Goal: Task Accomplishment & Management: Manage account settings

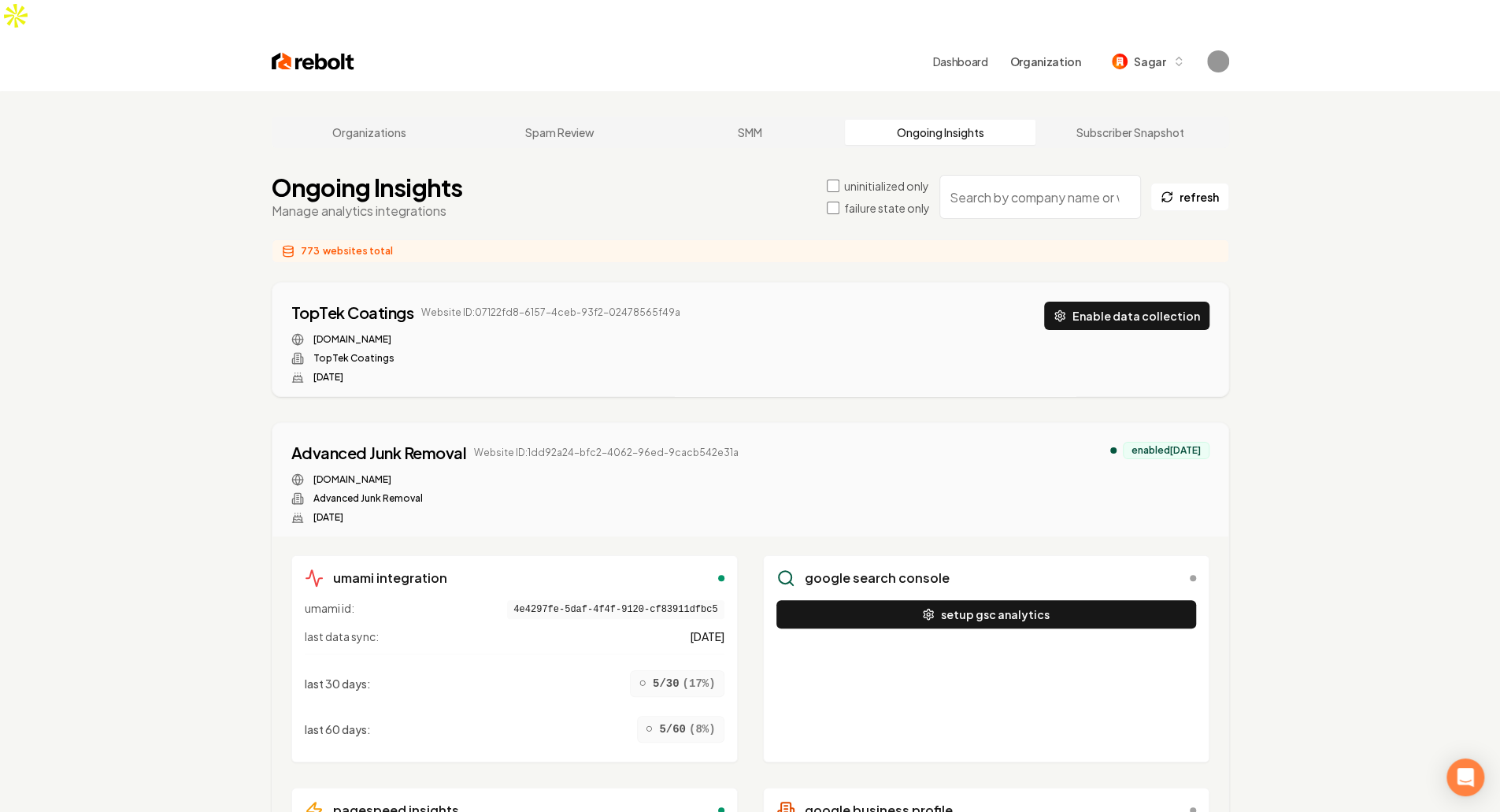
click at [1034, 174] on input "search" at bounding box center [1040, 196] width 202 height 44
paste input "f878d6a9-dace-4c56-aec4-ef7239cce1b4"
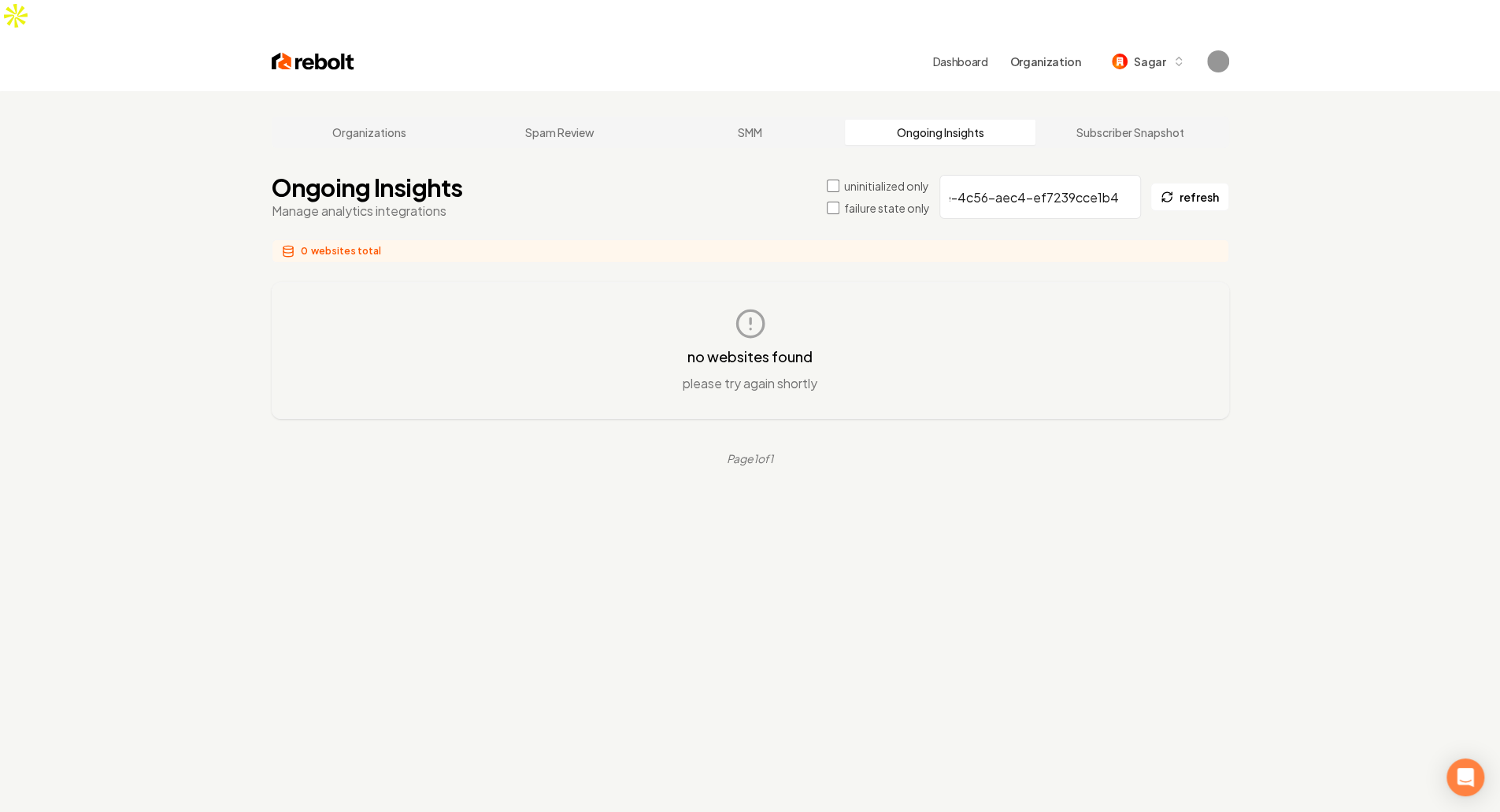
scroll to position [0, 96]
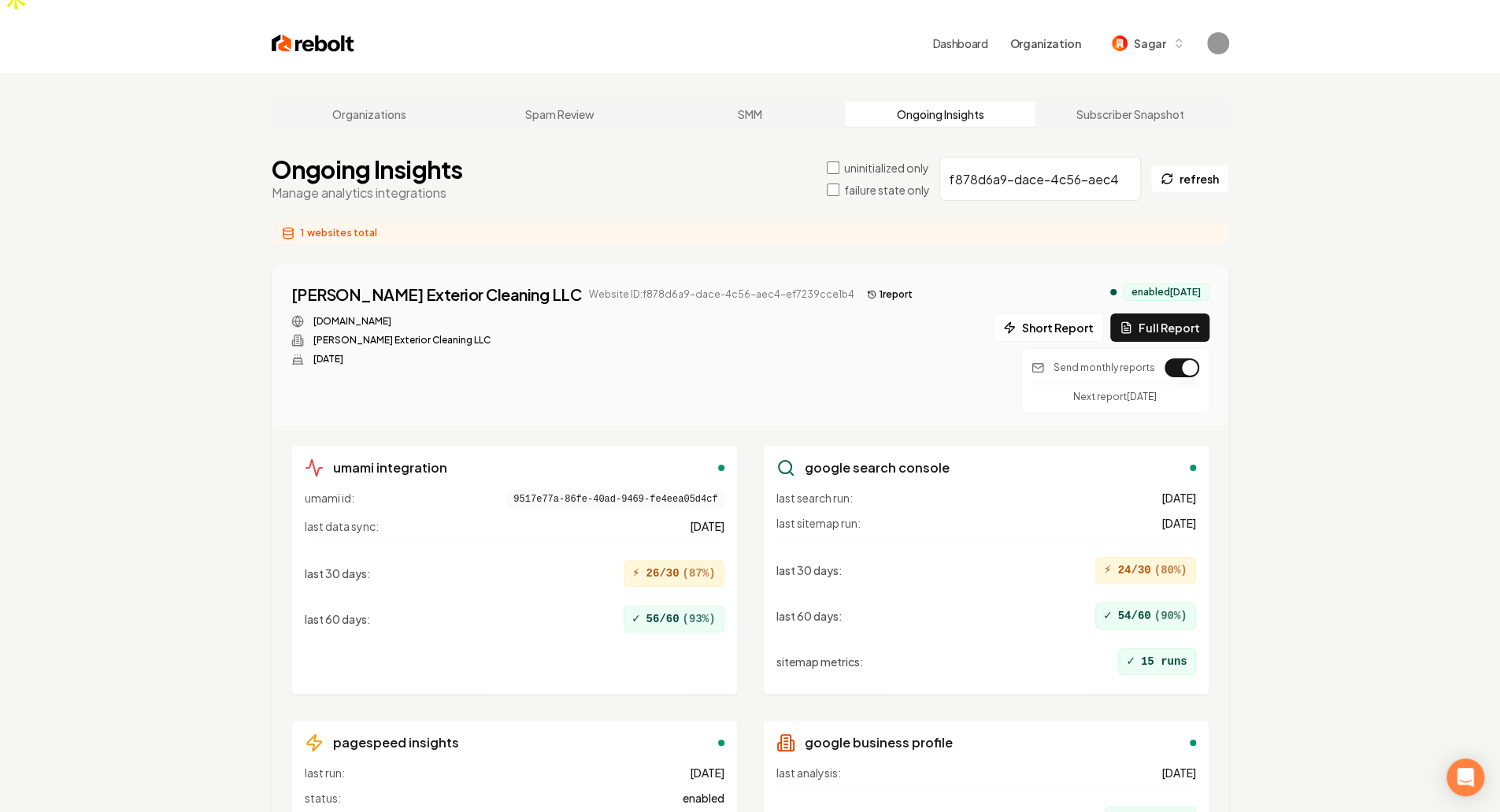
scroll to position [20, 0]
type input "f878d6a9-dace-4c56-aec4-ef7239cce1b4"
click at [1126, 382] on div "Next report in 29 days" at bounding box center [1115, 392] width 168 height 20
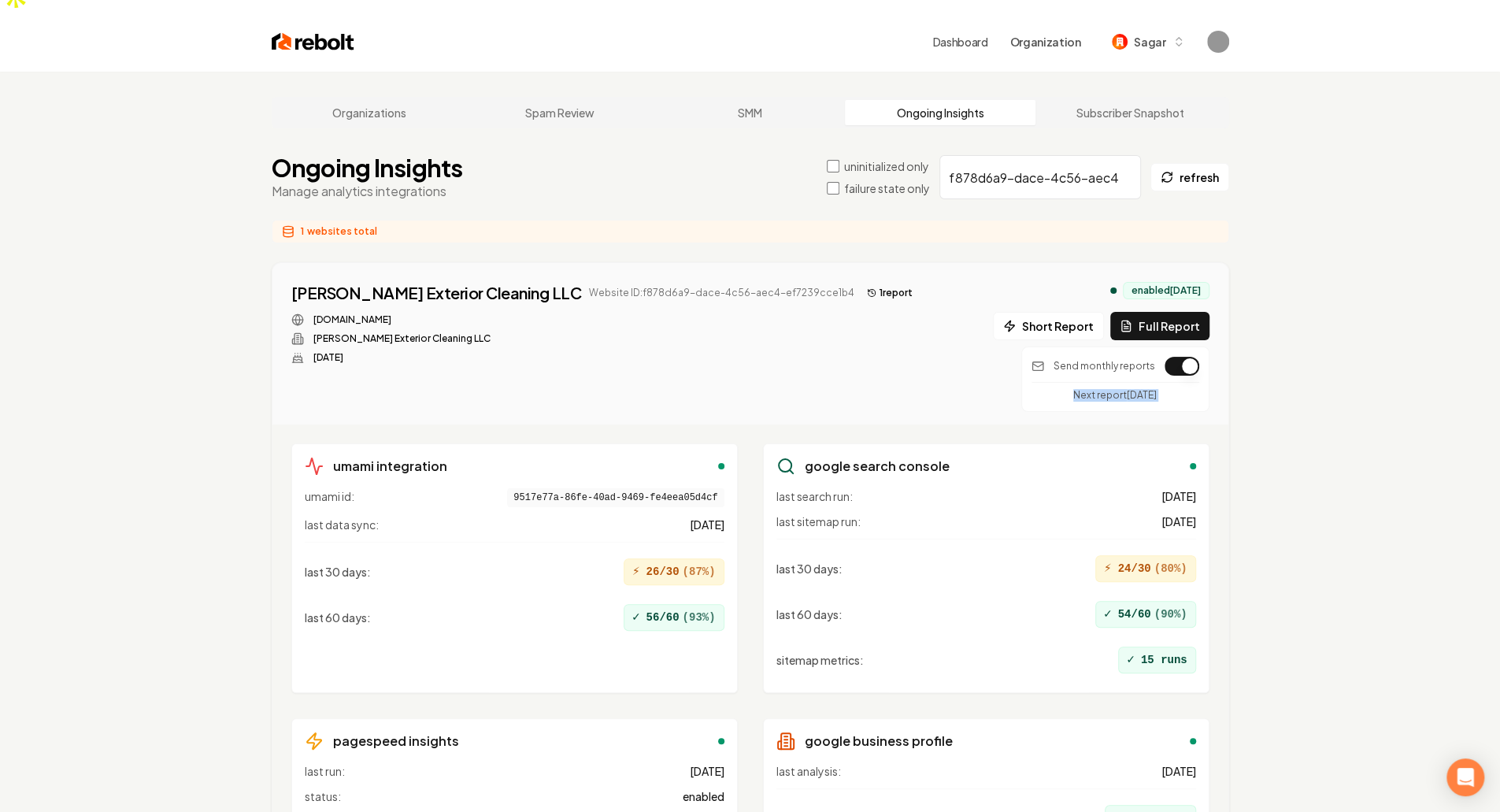
click at [1126, 382] on div "Next report in 29 days" at bounding box center [1115, 392] width 168 height 20
click at [1079, 360] on p "Send monthly reports" at bounding box center [1104, 365] width 102 height 12
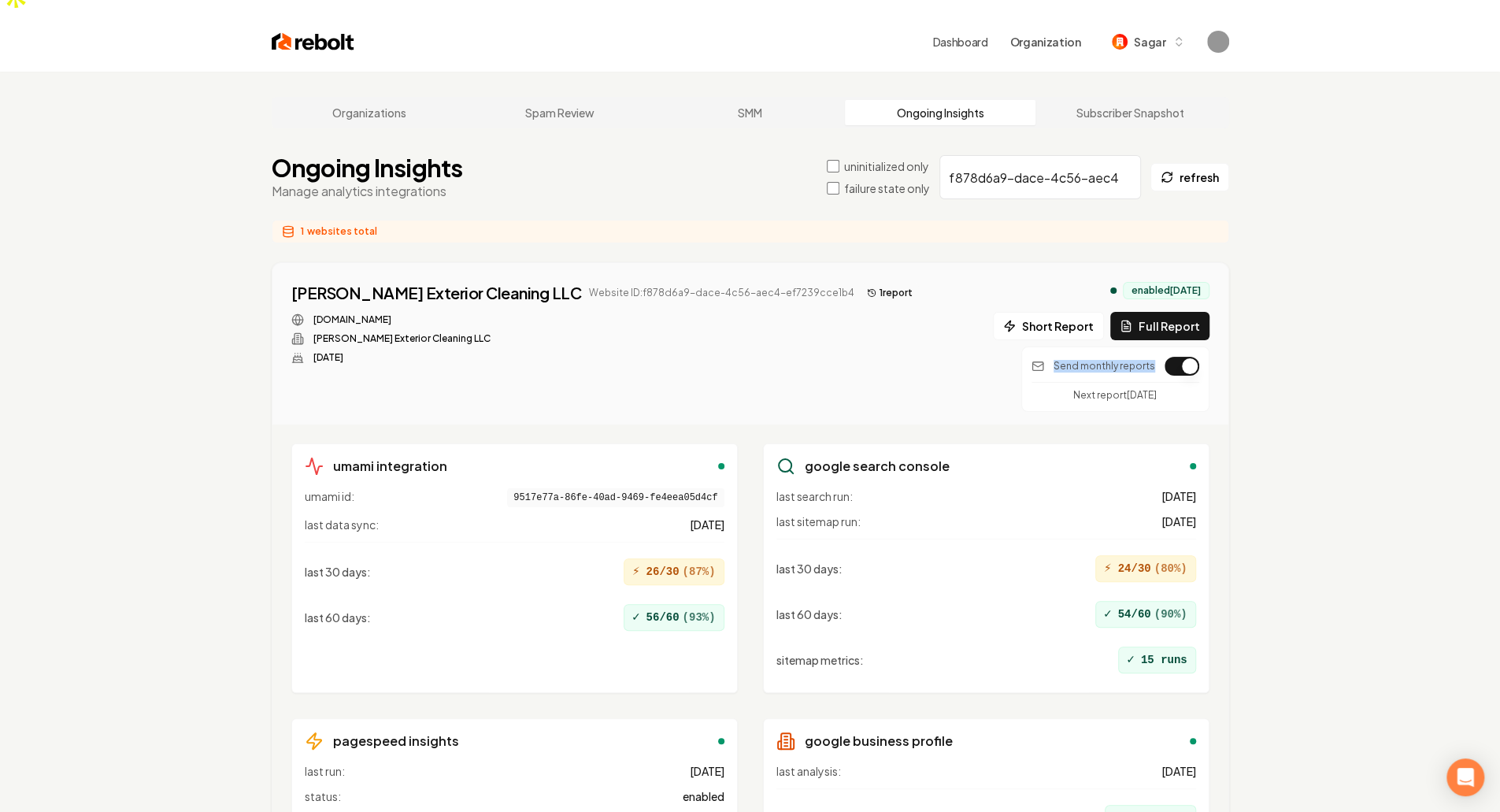
click at [861, 284] on button "1 report" at bounding box center [890, 293] width 58 height 19
click at [856, 158] on label "uninitialized only" at bounding box center [886, 165] width 85 height 16
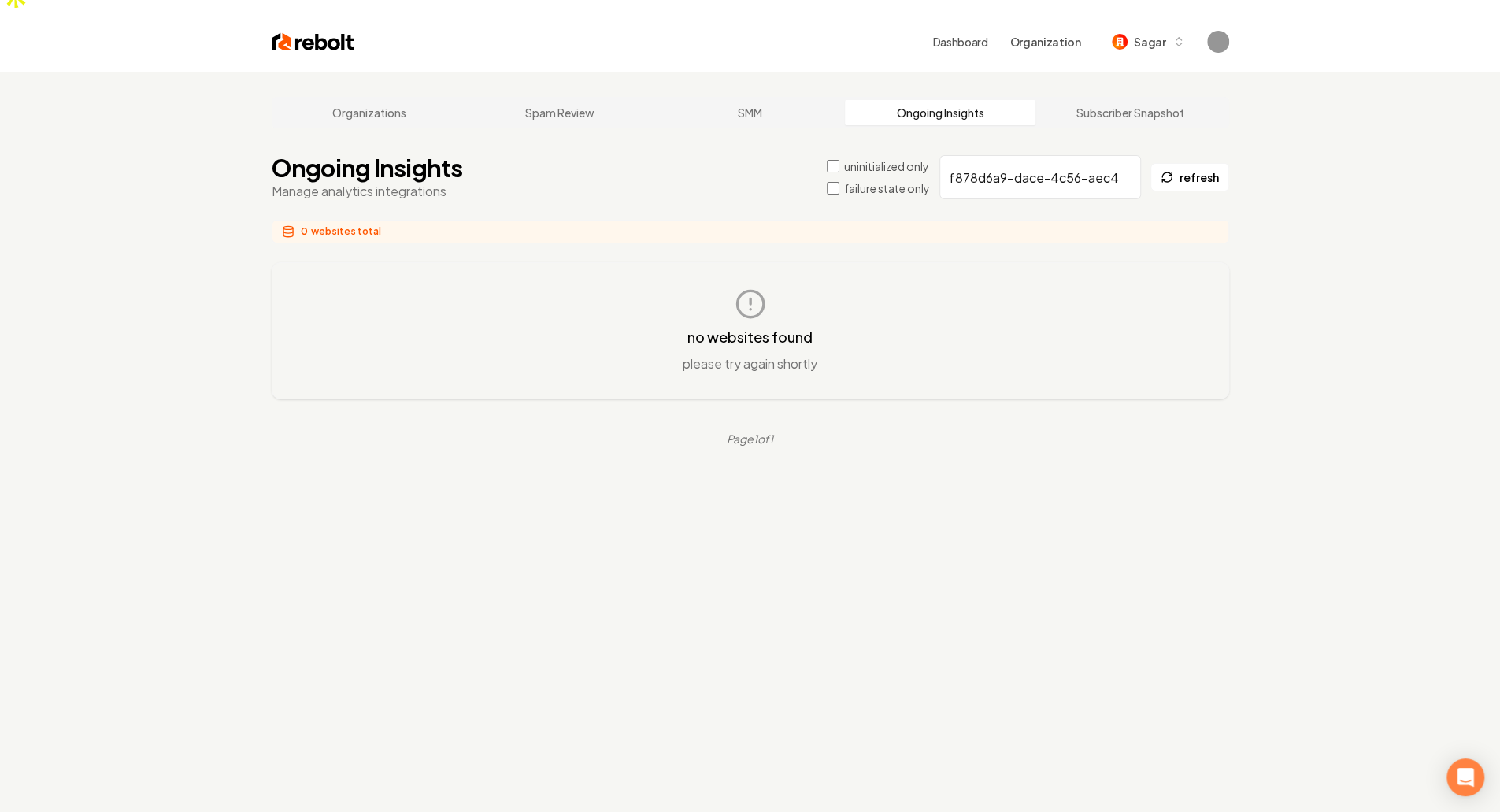
click at [997, 155] on input "f878d6a9-dace-4c56-aec4-ef7239cce1b4" at bounding box center [1040, 177] width 202 height 44
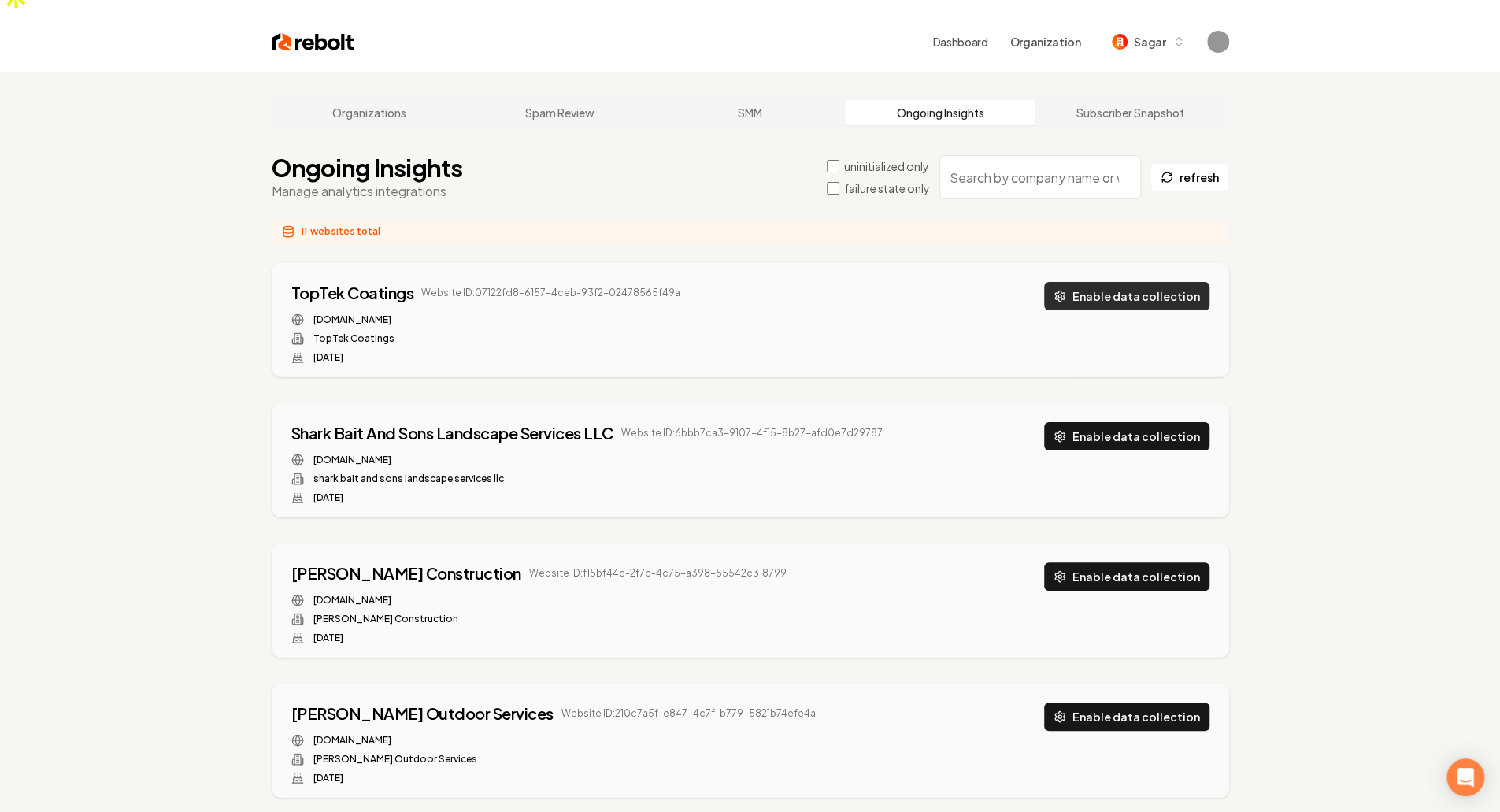
click at [1101, 282] on button "Enable data collection" at bounding box center [1127, 296] width 165 height 28
click at [1101, 423] on button "Enable data collection" at bounding box center [1127, 437] width 165 height 28
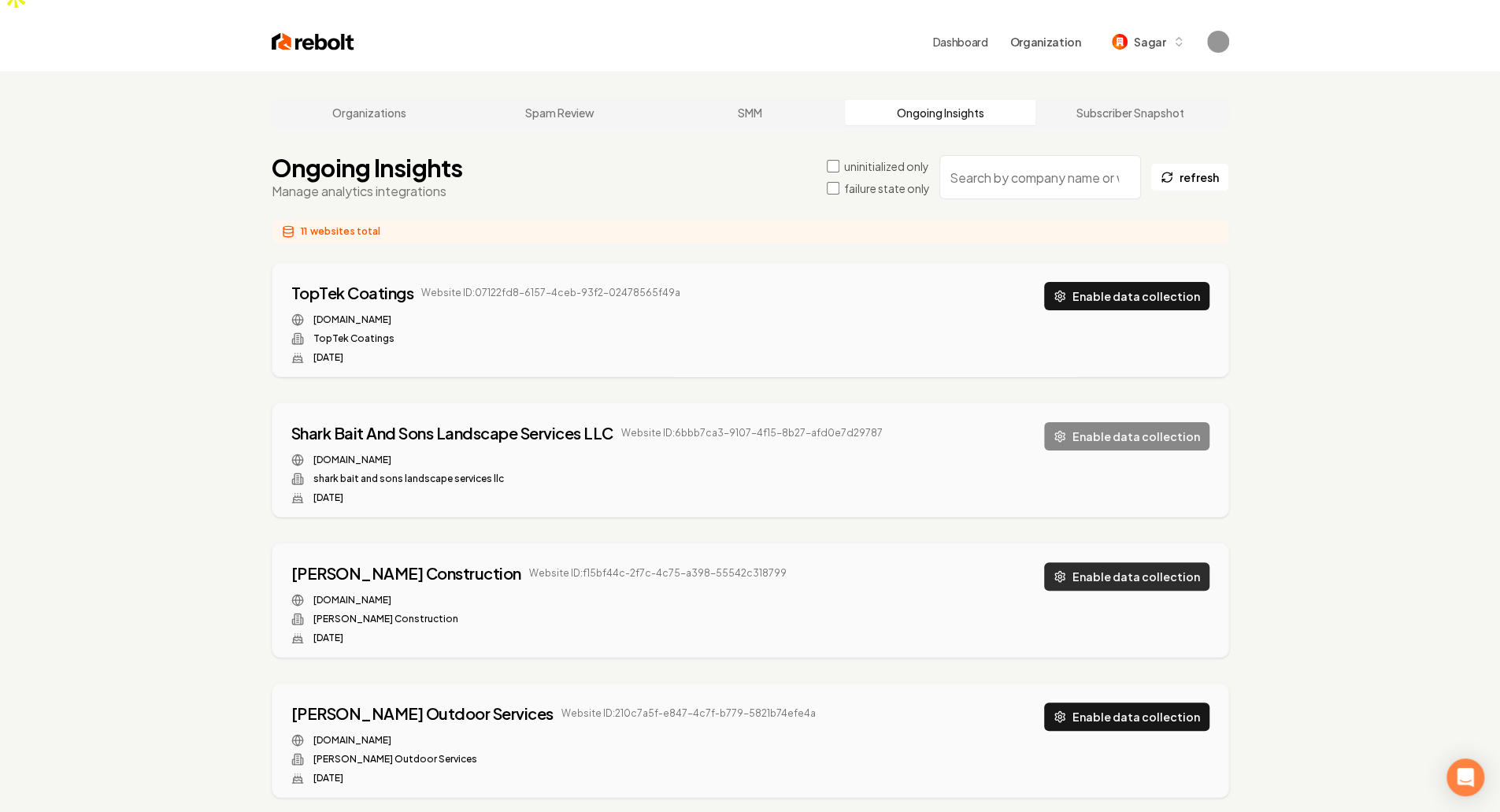
click at [1121, 562] on button "Enable data collection" at bounding box center [1127, 576] width 165 height 28
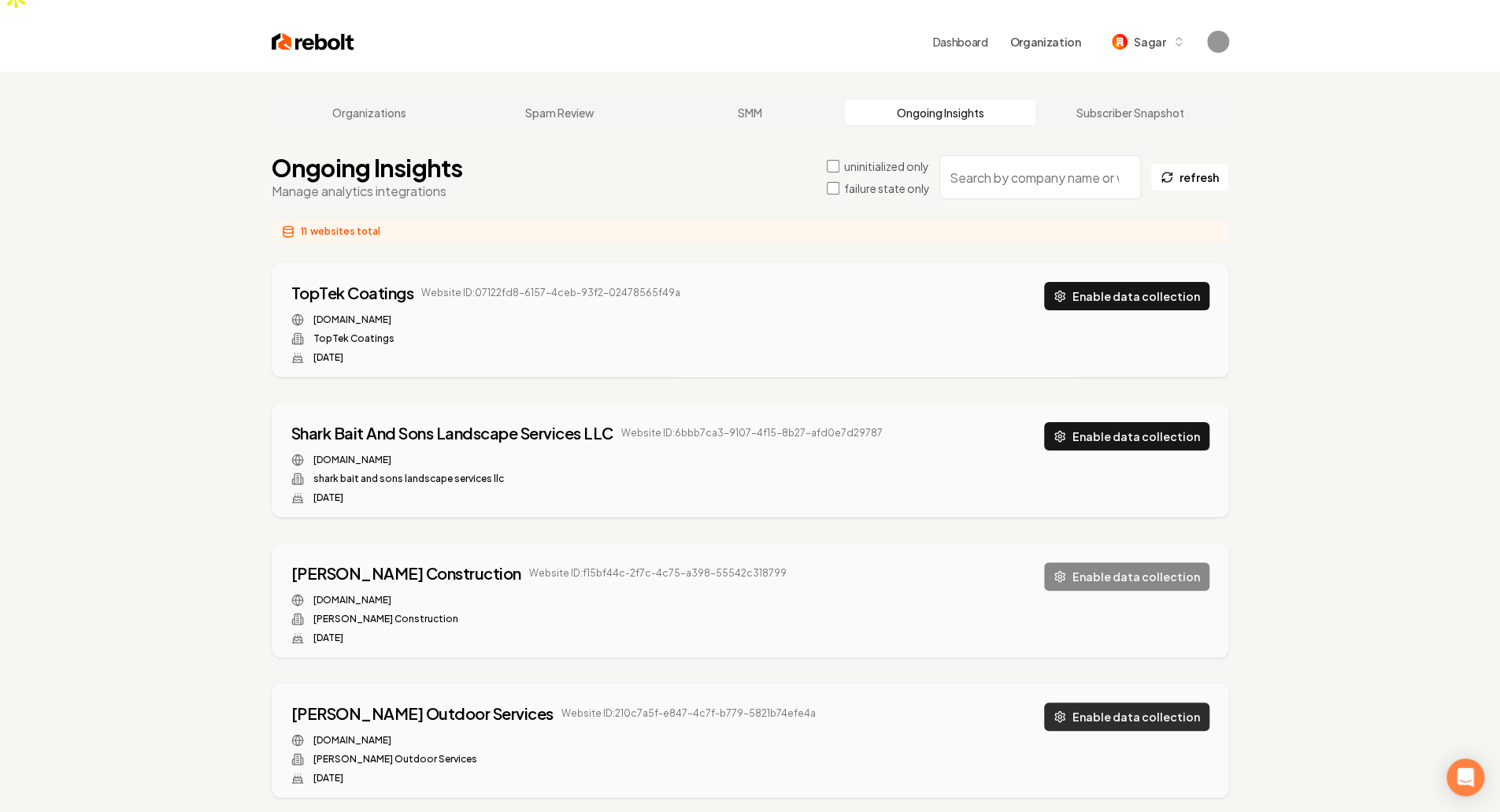
click at [1126, 703] on button "Enable data collection" at bounding box center [1127, 717] width 165 height 28
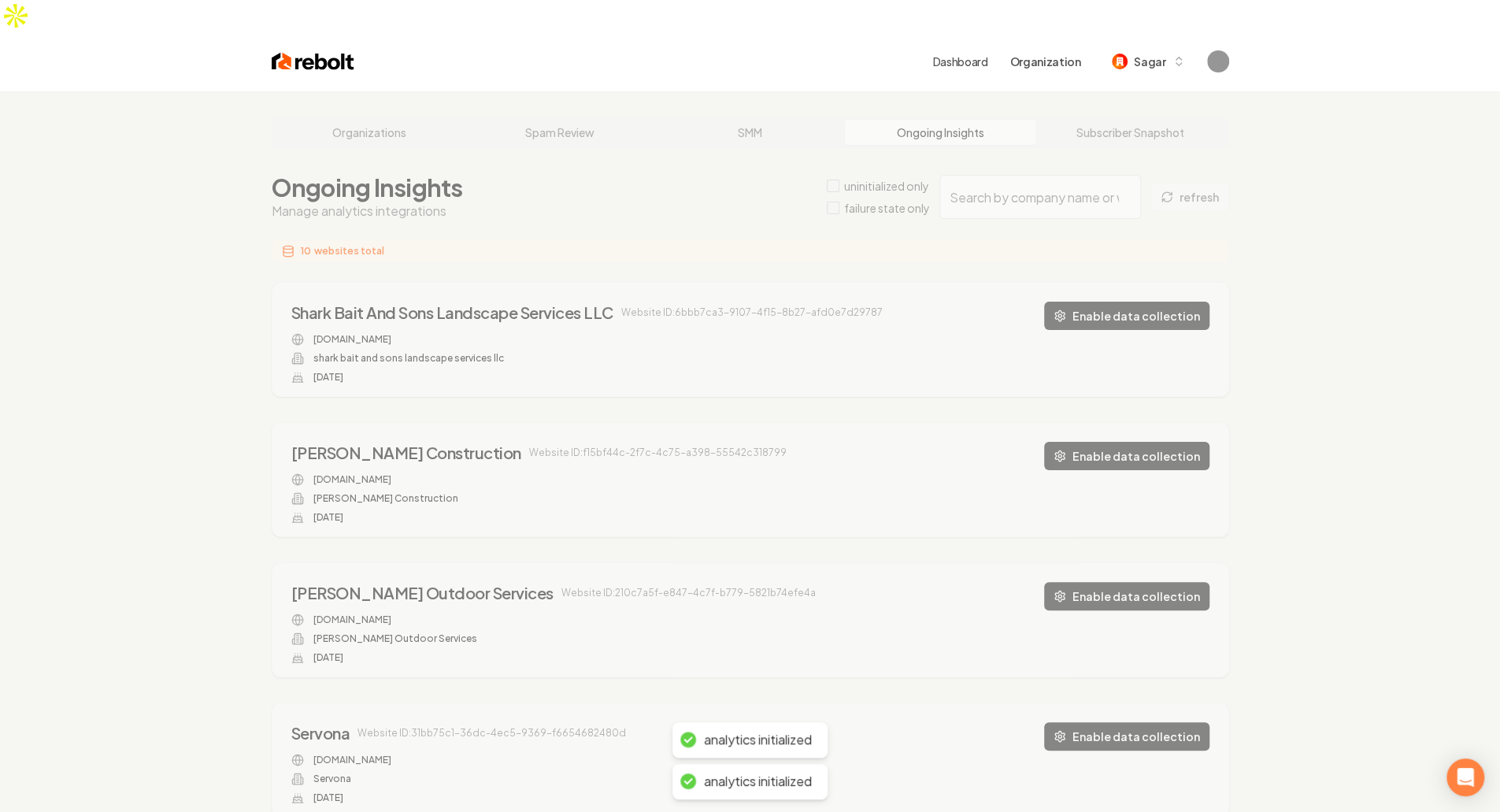
click at [1101, 722] on button "Enable data collection" at bounding box center [1127, 736] width 165 height 28
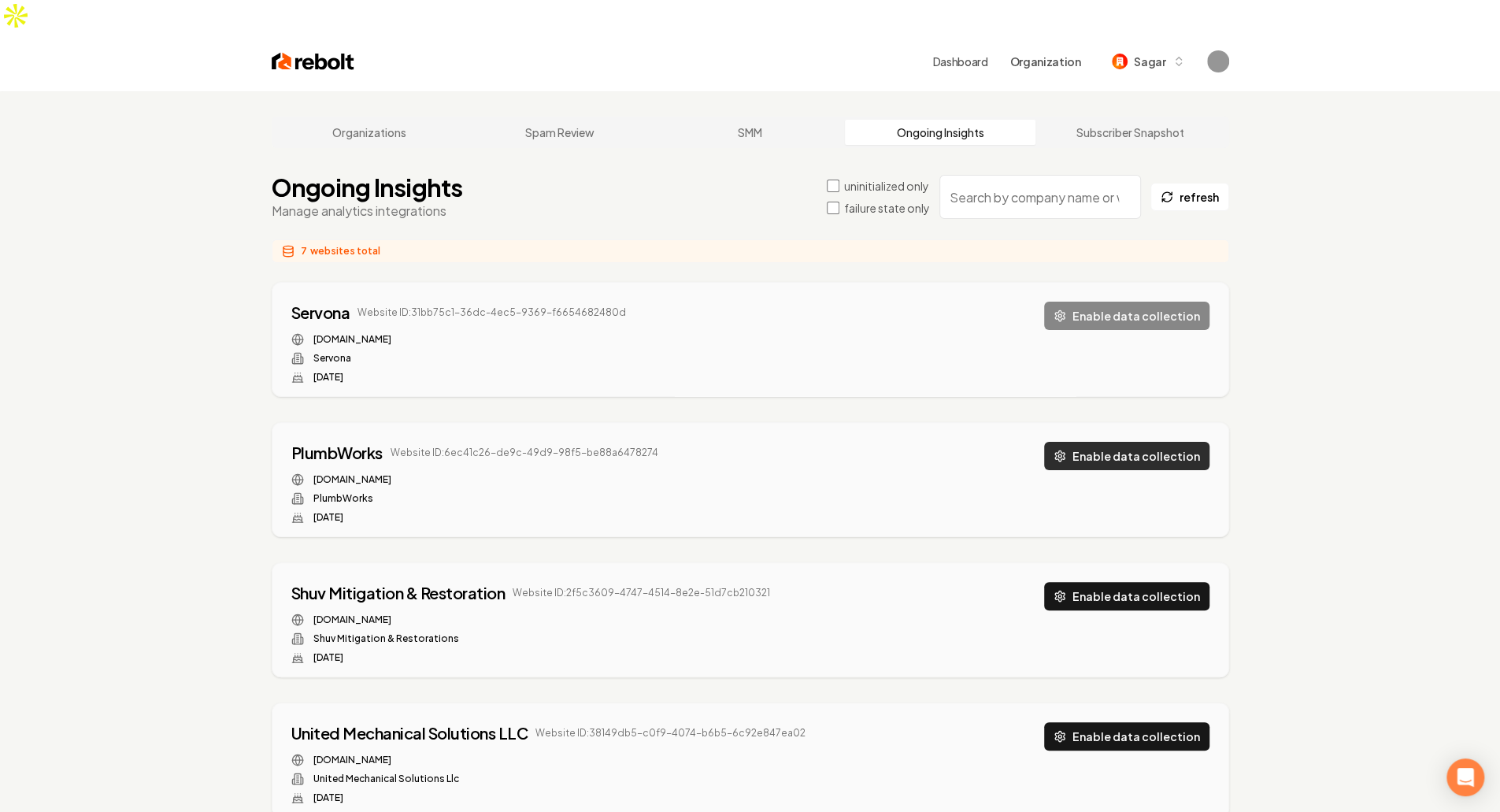
click at [1106, 442] on button "Enable data collection" at bounding box center [1127, 456] width 165 height 28
click at [1109, 563] on div "Shuv Mitigation & Restoration Website ID: 2f5c3609-4747-4514-8e2e-51d7cb210321 …" at bounding box center [751, 619] width 956 height 113
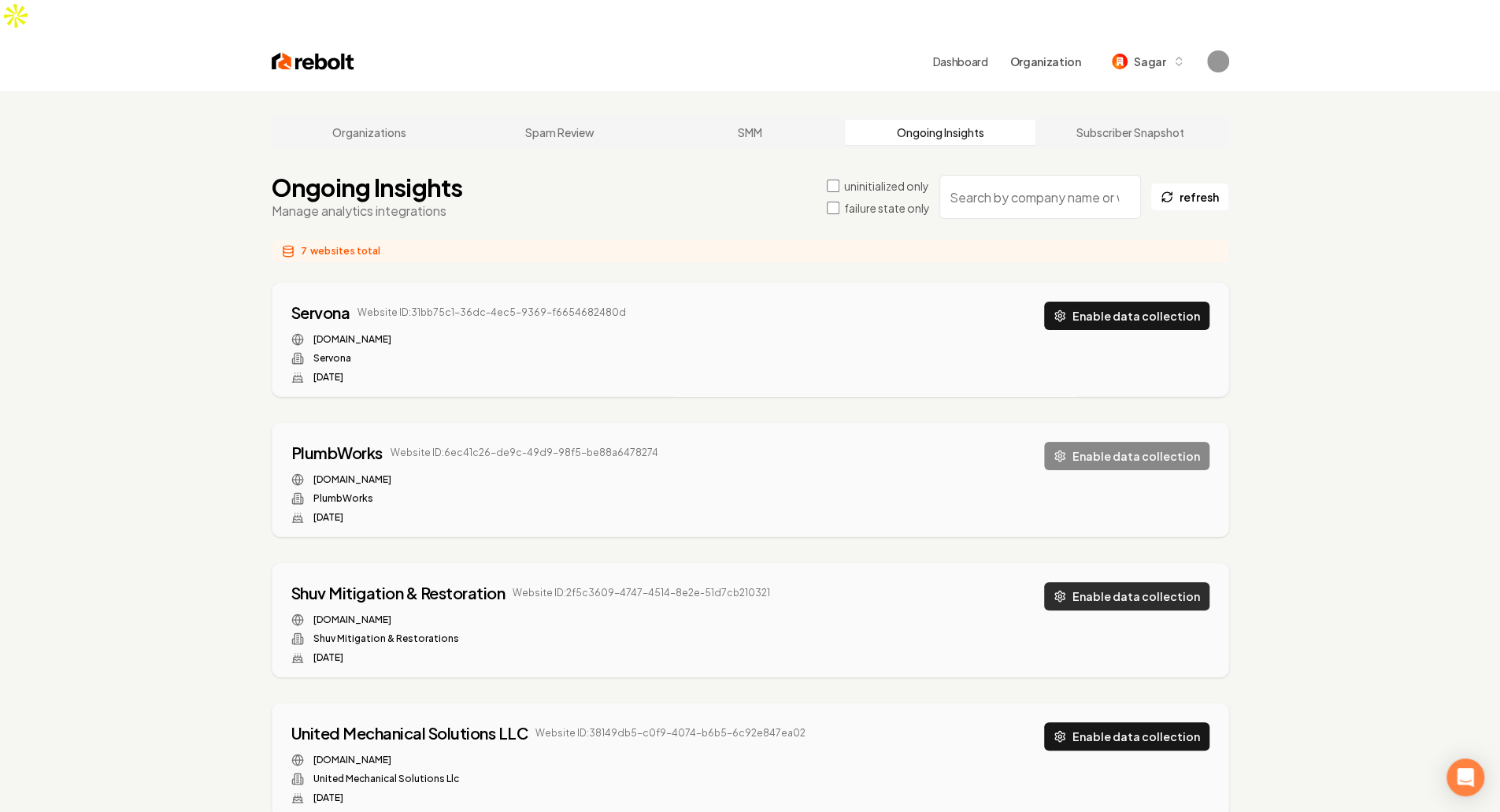
click at [1092, 582] on button "Enable data collection" at bounding box center [1127, 596] width 165 height 28
click at [1122, 704] on div "United Mechanical Solutions LLC Website ID: 38149db5-c0f9-4074-b6b5-6c92e847ea0…" at bounding box center [751, 760] width 956 height 113
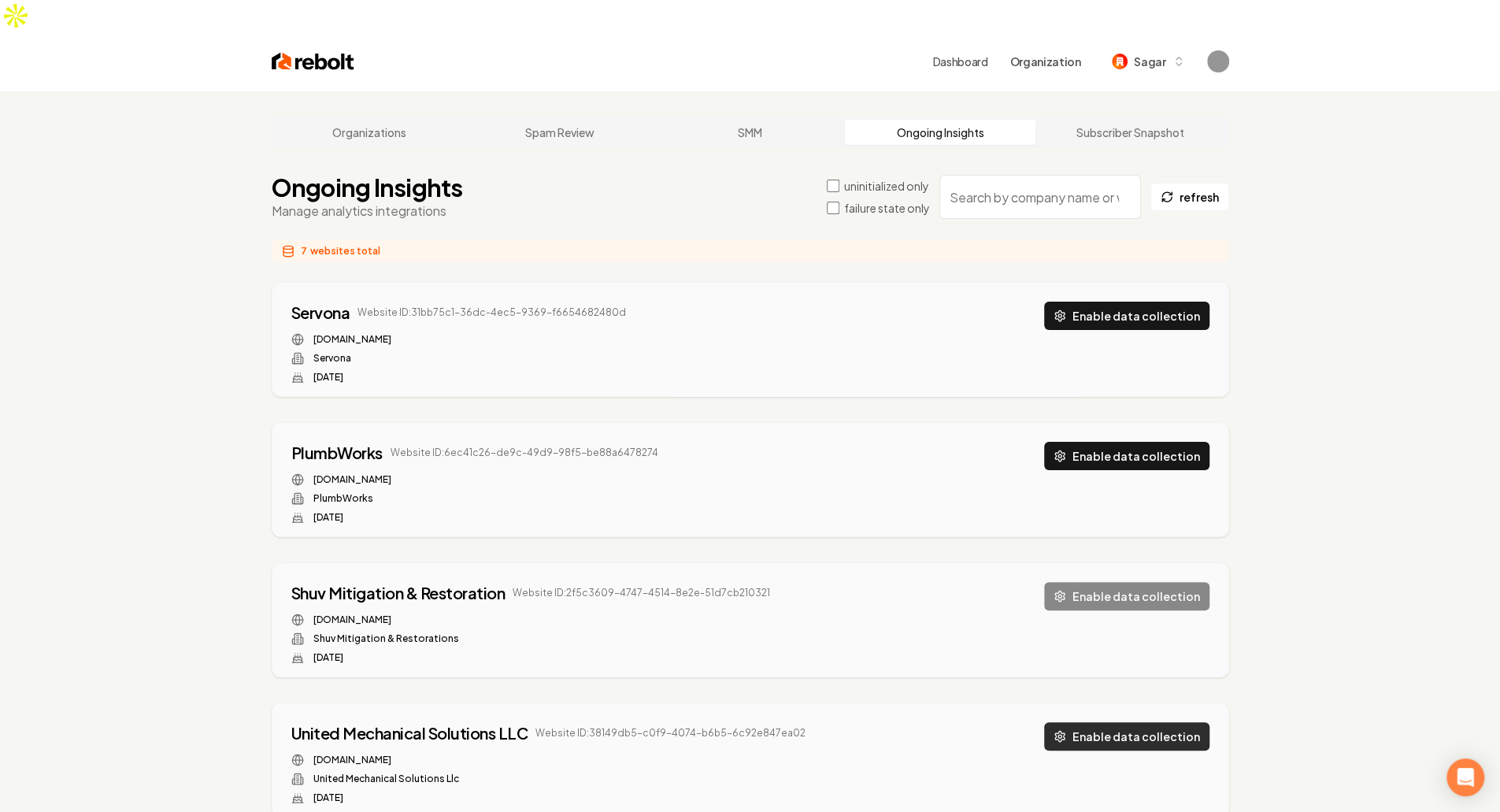
click at [1098, 722] on button "Enable data collection" at bounding box center [1127, 736] width 165 height 28
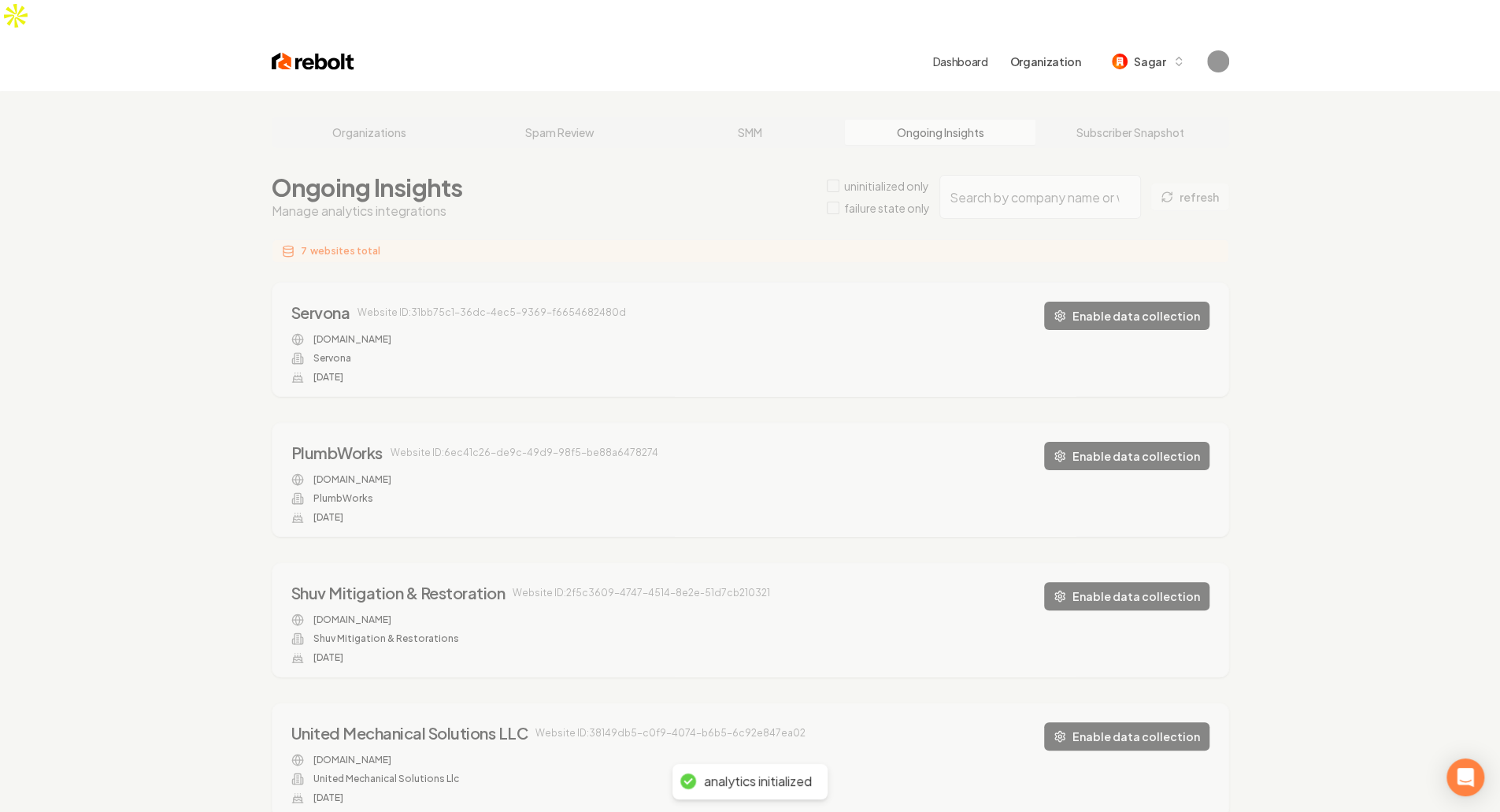
click at [1301, 434] on div "Organizations Spam Review SMM Ongoing Insights Subscriber Snapshot Ongoing Insi…" at bounding box center [750, 700] width 1500 height 1219
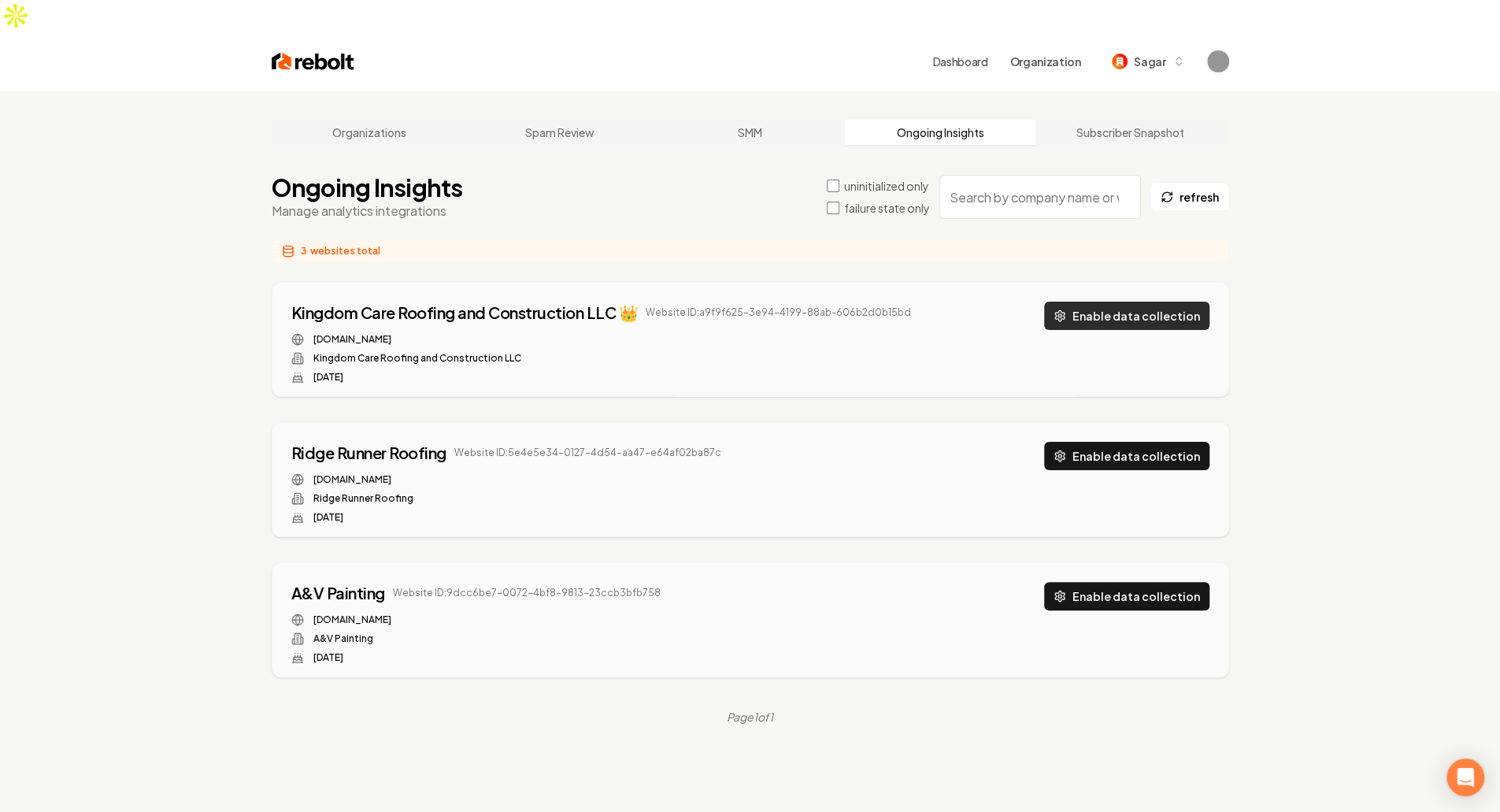
click at [1117, 302] on button "Enable data collection" at bounding box center [1127, 316] width 165 height 28
click at [1130, 442] on button "Enable data collection" at bounding box center [1127, 456] width 165 height 28
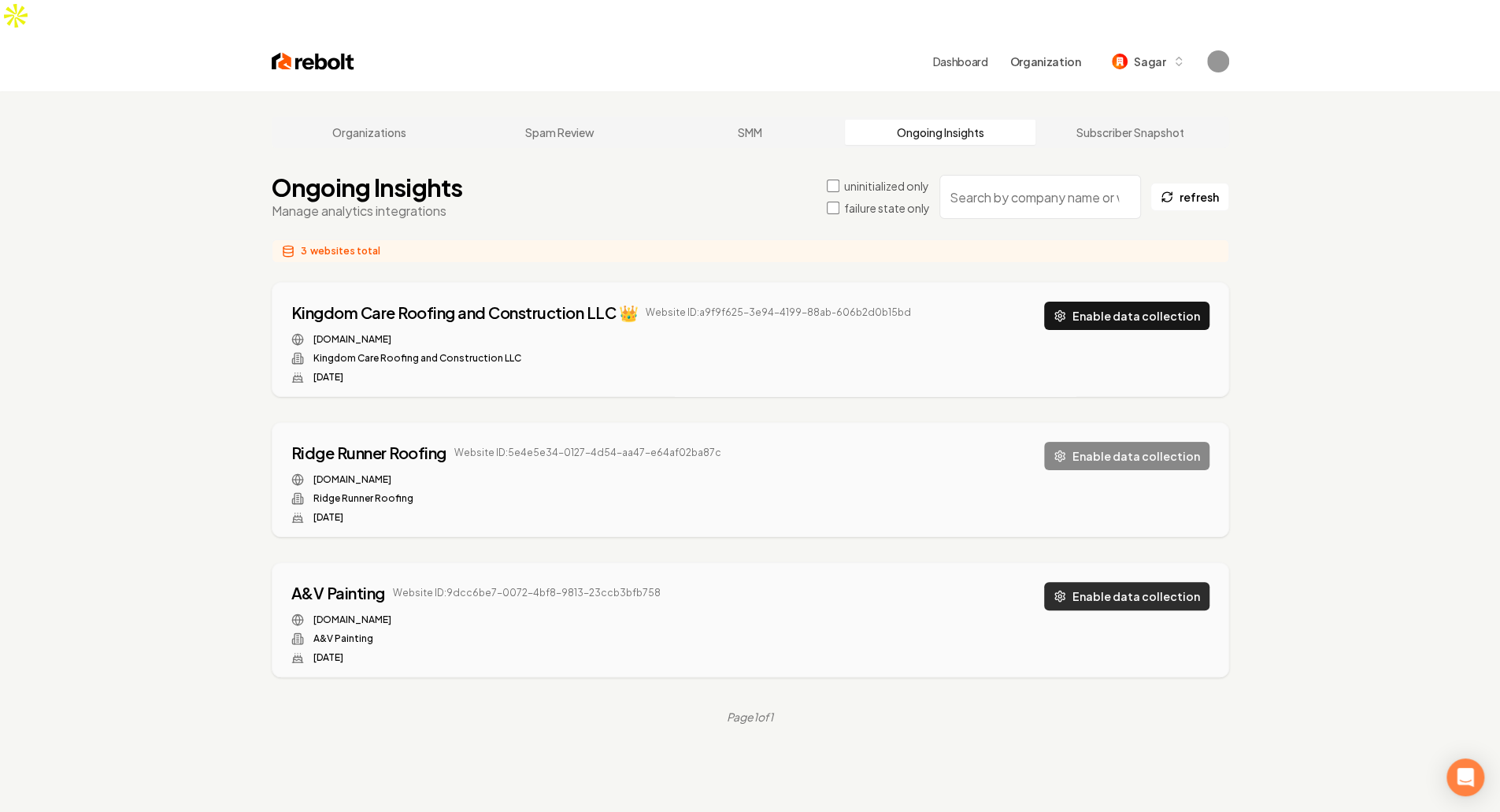
click at [1128, 582] on button "Enable data collection" at bounding box center [1127, 596] width 165 height 28
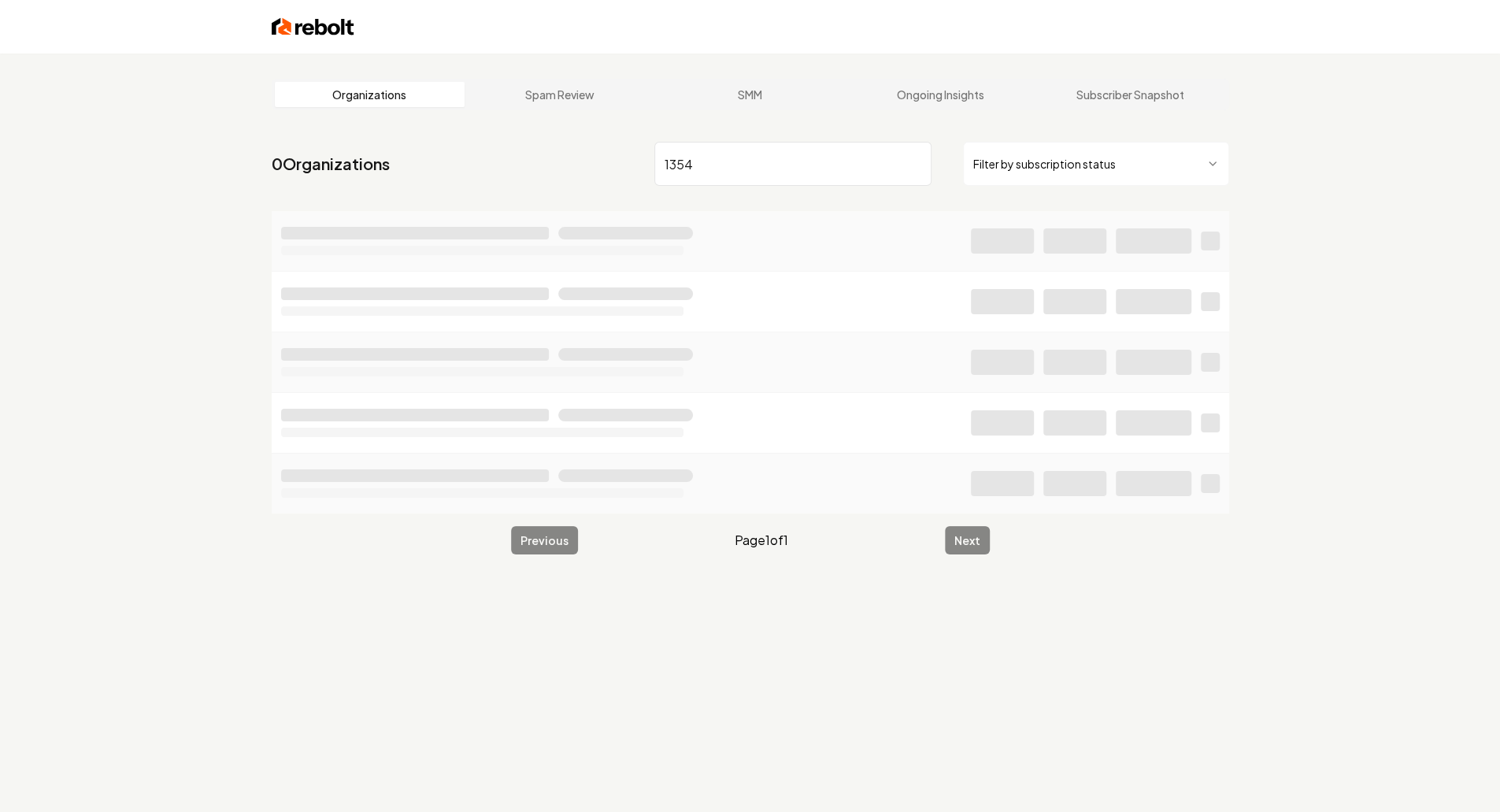
click at [769, 538] on span "Page 1 of 1" at bounding box center [762, 540] width 54 height 19
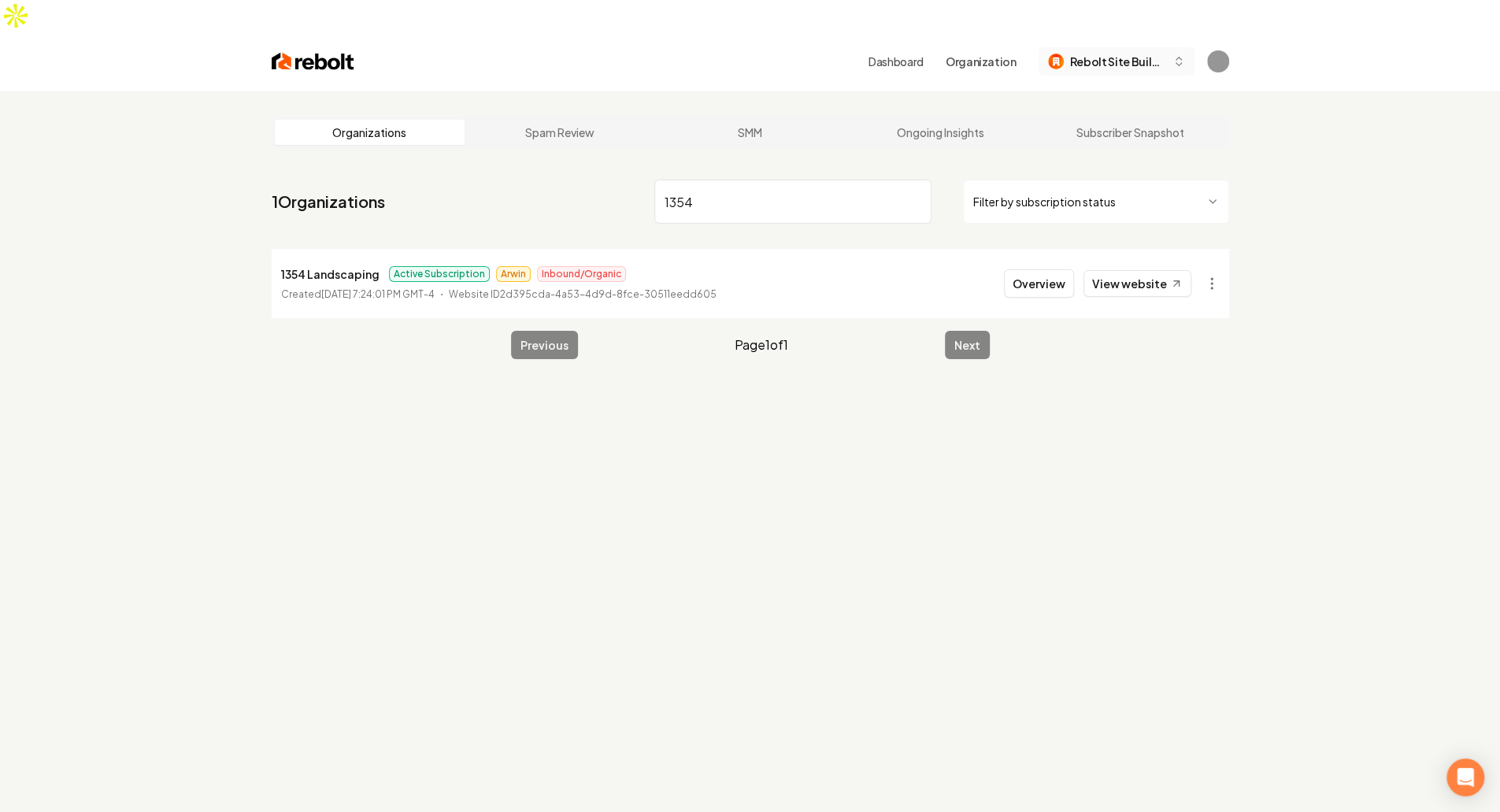
click at [1128, 54] on span "Rebolt Site Builder" at bounding box center [1118, 62] width 96 height 17
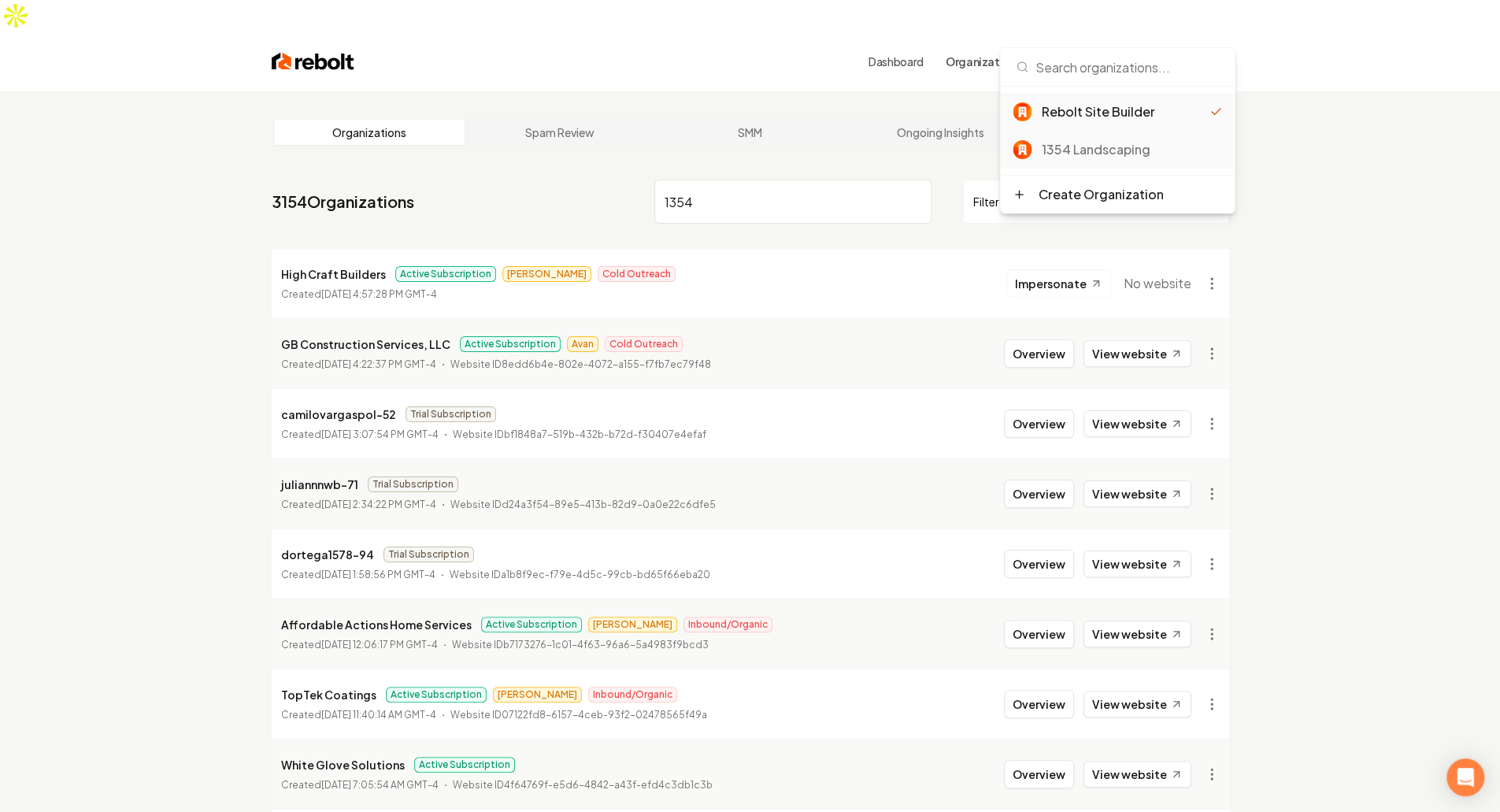
click at [1183, 150] on div "1354 Landscaping" at bounding box center [1131, 150] width 181 height 19
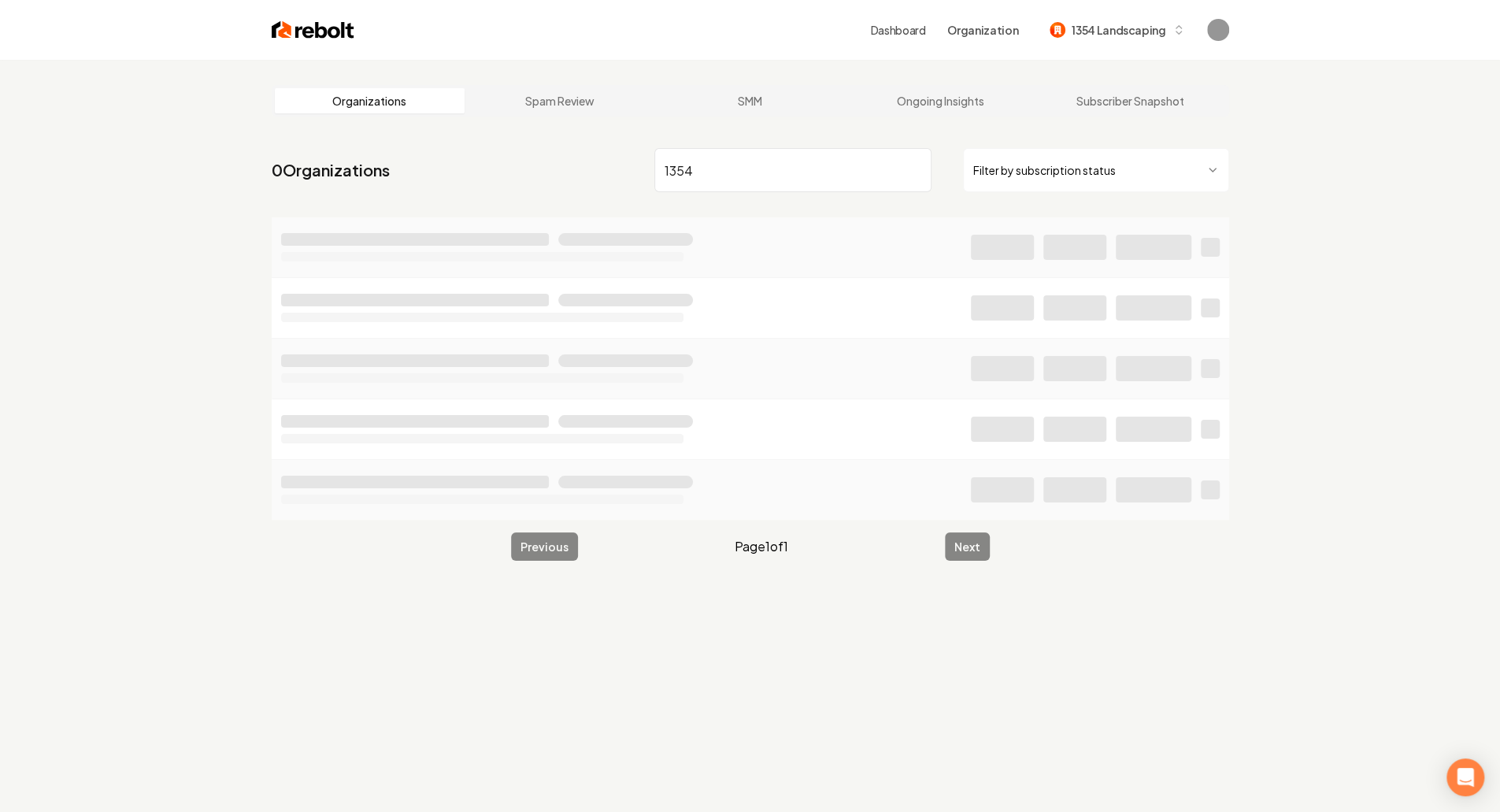
click at [1302, 214] on div "Organizations Spam Review SMM Ongoing Insights Subscriber Snapshot 0 Organizati…" at bounding box center [750, 466] width 1500 height 812
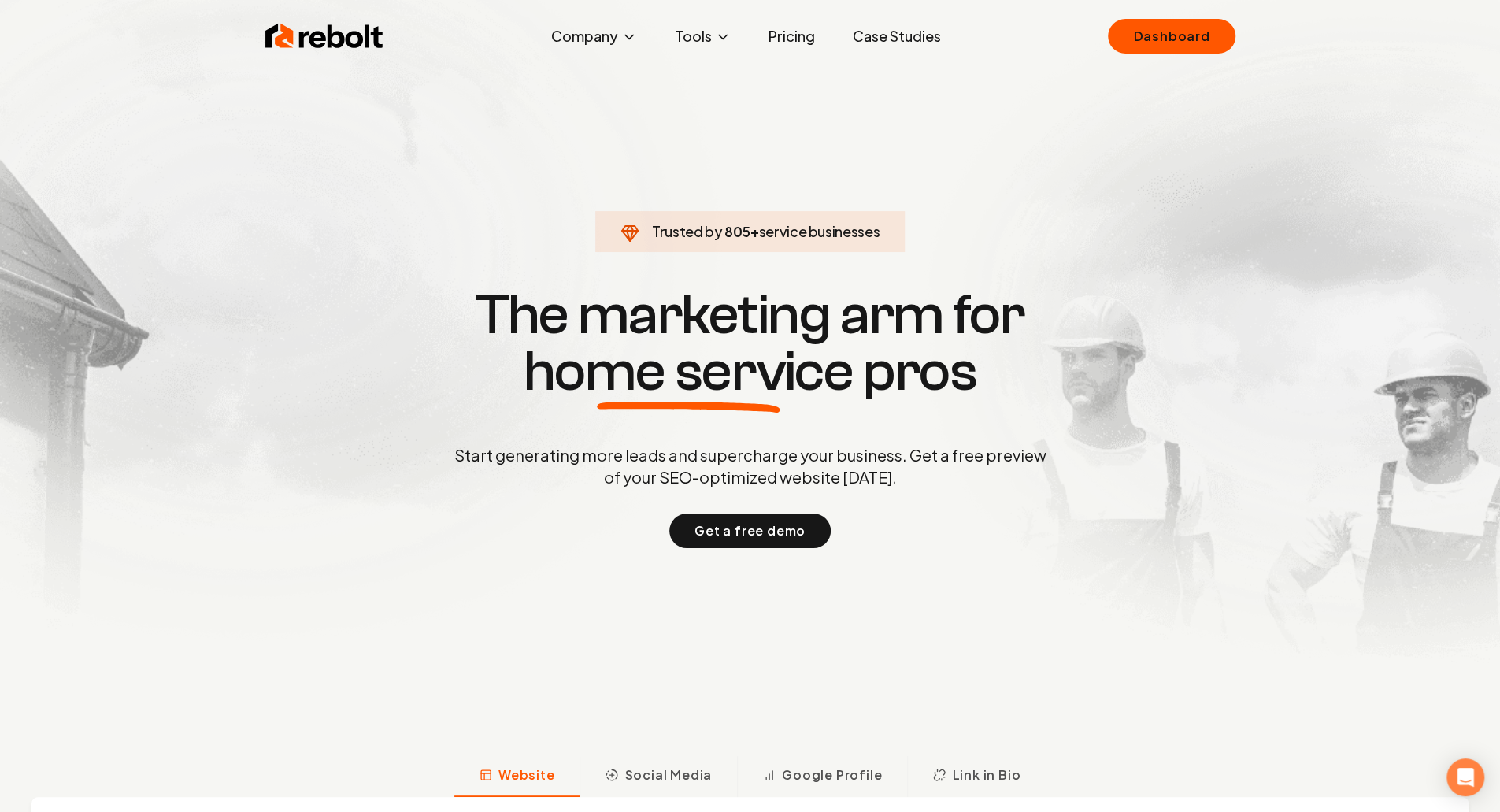
click at [1163, 45] on link "Dashboard" at bounding box center [1171, 36] width 127 height 35
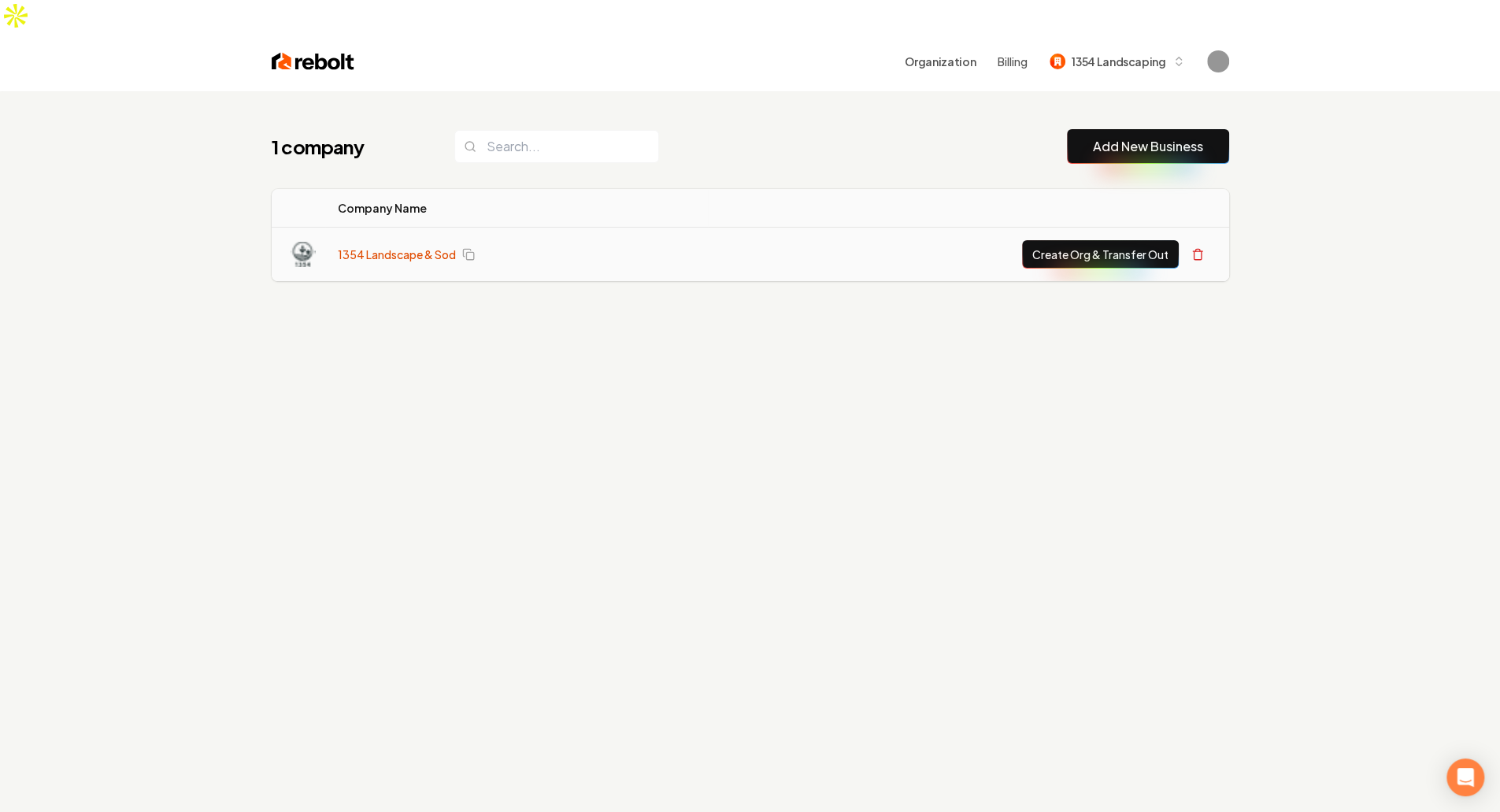
click at [395, 246] on link "1354 Landscape & Sod" at bounding box center [397, 254] width 118 height 16
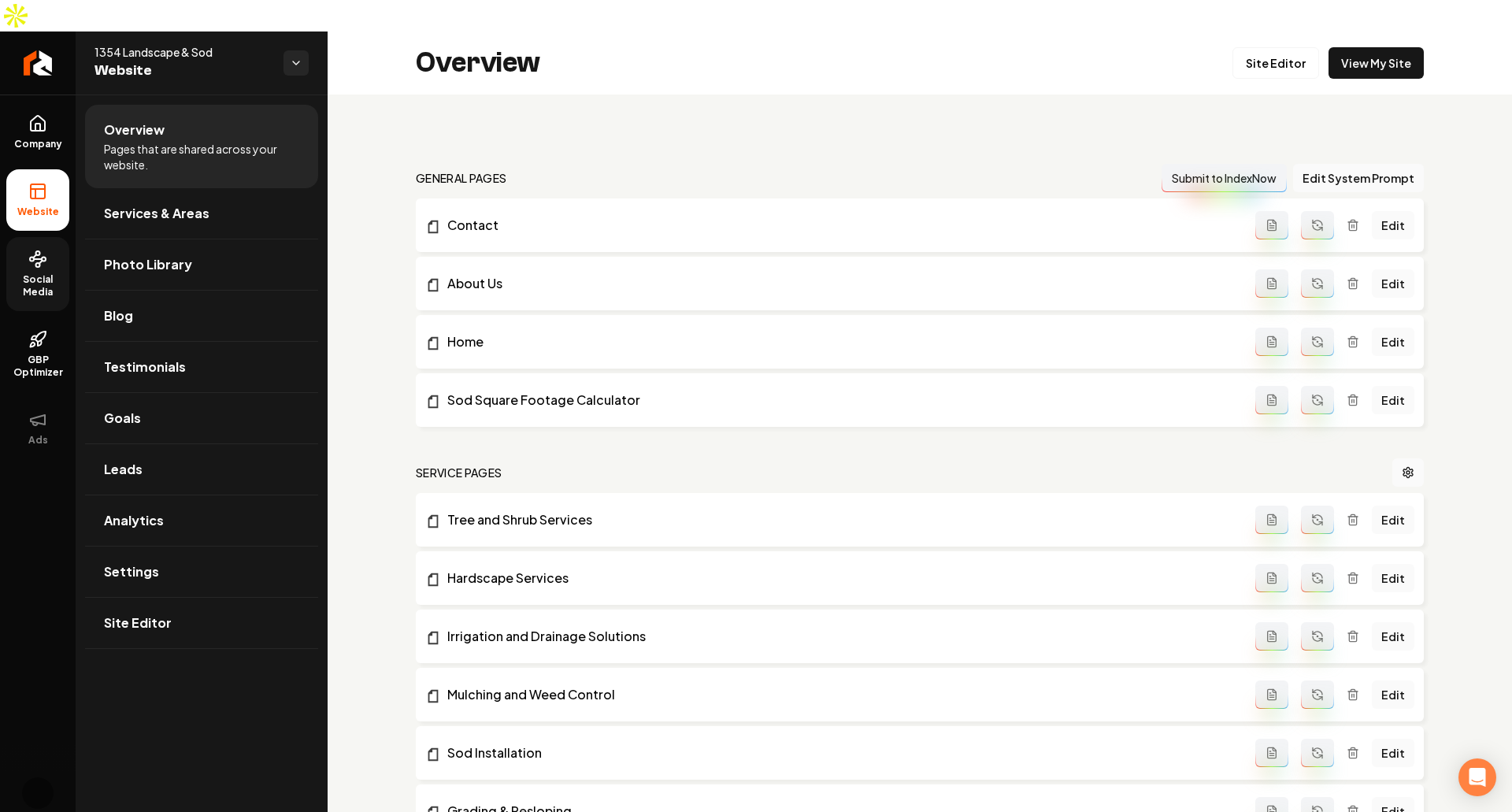
click at [40, 239] on link "Social Media" at bounding box center [38, 275] width 63 height 74
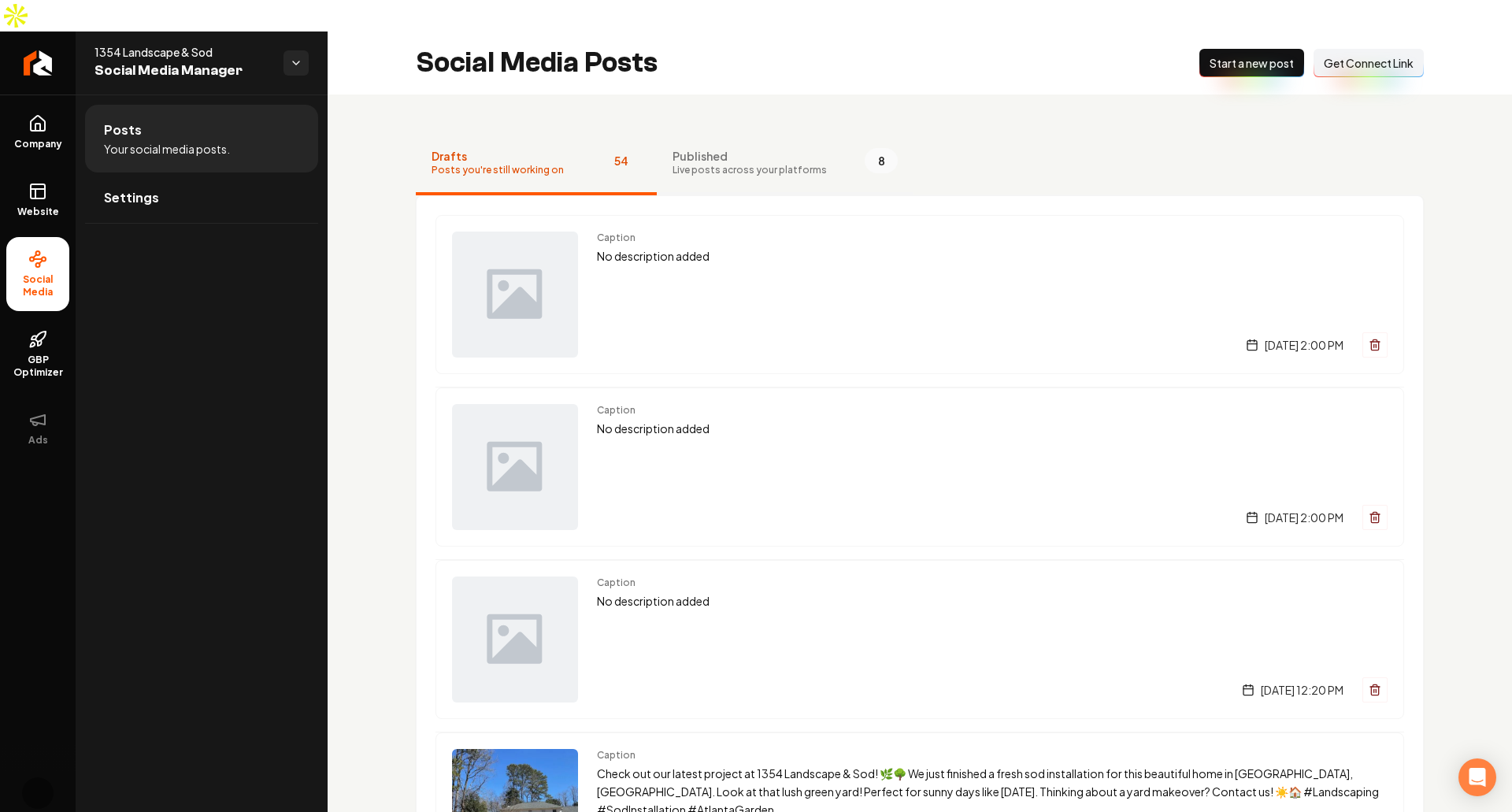
click at [703, 148] on span "Published" at bounding box center [749, 155] width 155 height 16
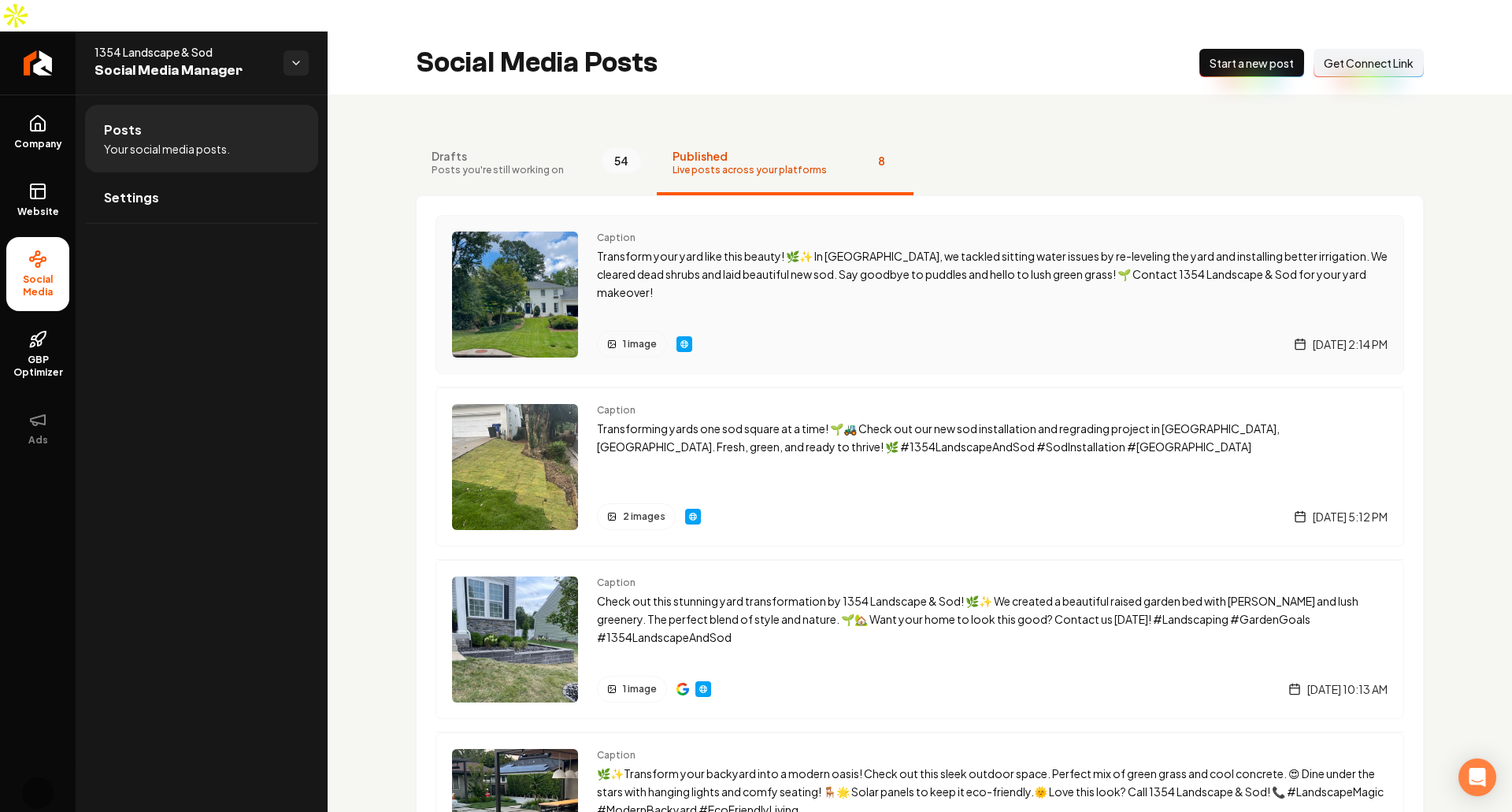
click at [682, 338] on img "Main content area" at bounding box center [684, 344] width 12 height 12
click at [1233, 49] on button "New Post Start a new post" at bounding box center [1252, 63] width 105 height 28
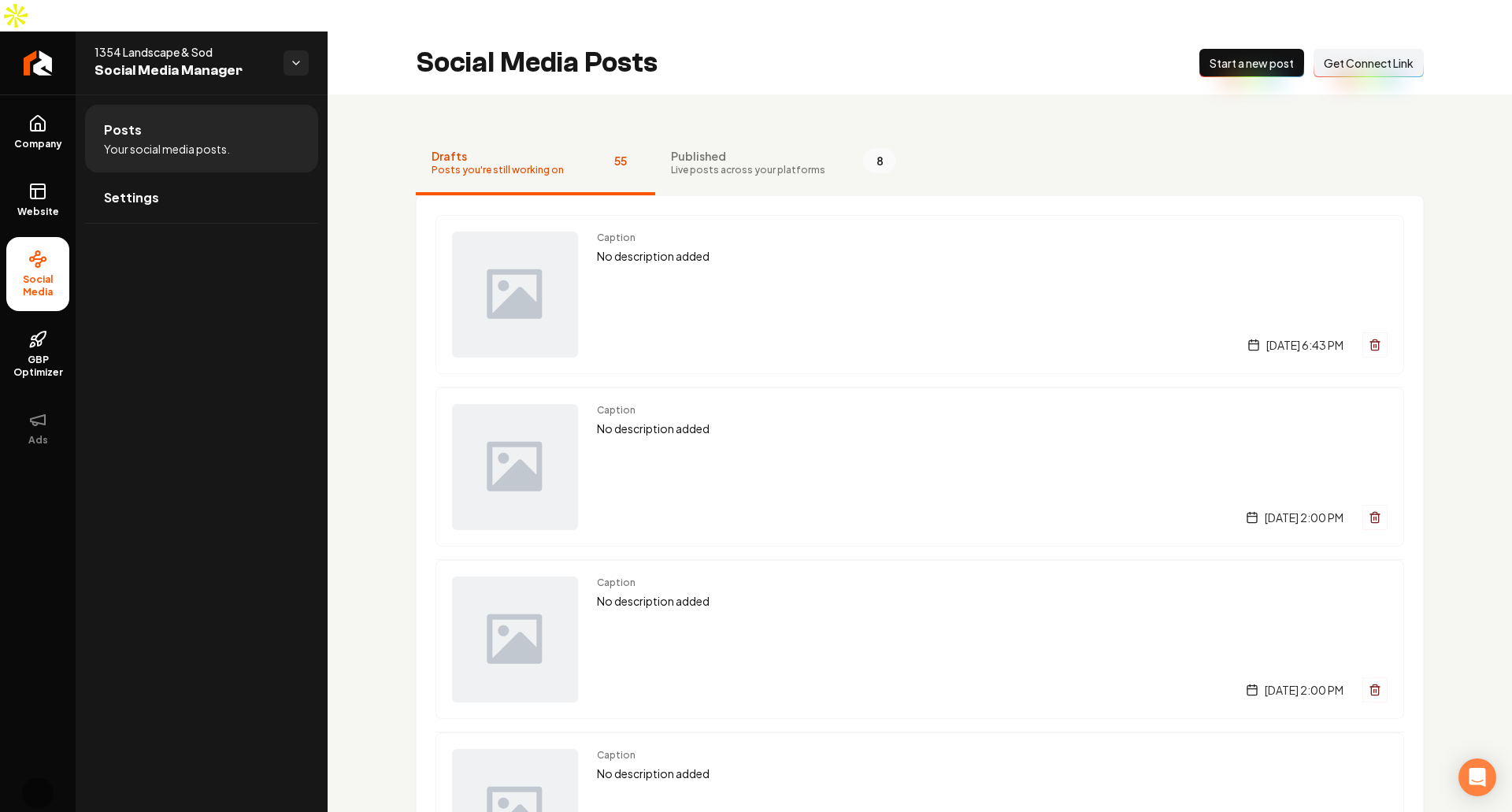
click at [785, 148] on span "Published" at bounding box center [747, 155] width 155 height 16
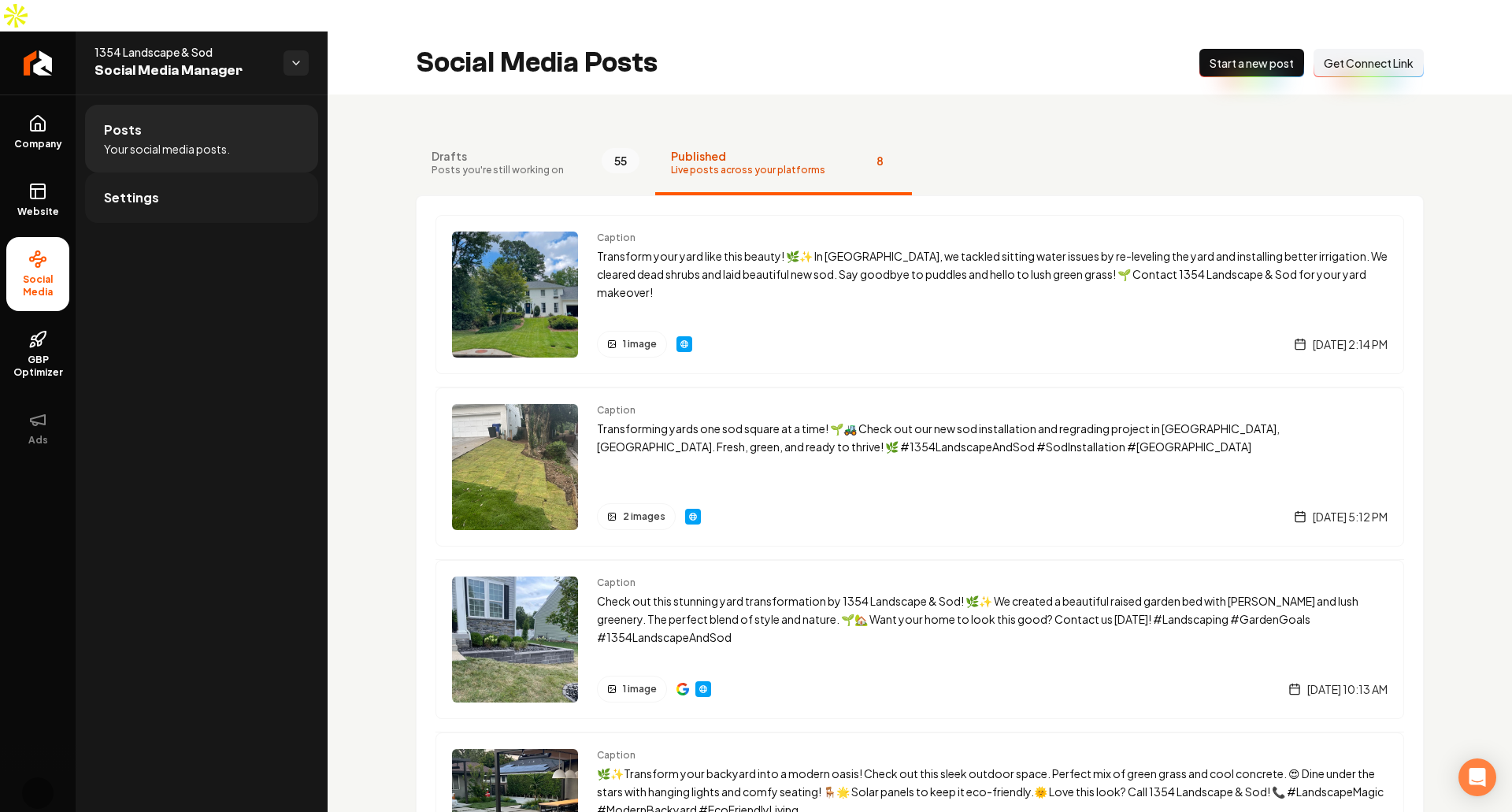
click at [160, 173] on link "Settings" at bounding box center [202, 198] width 233 height 50
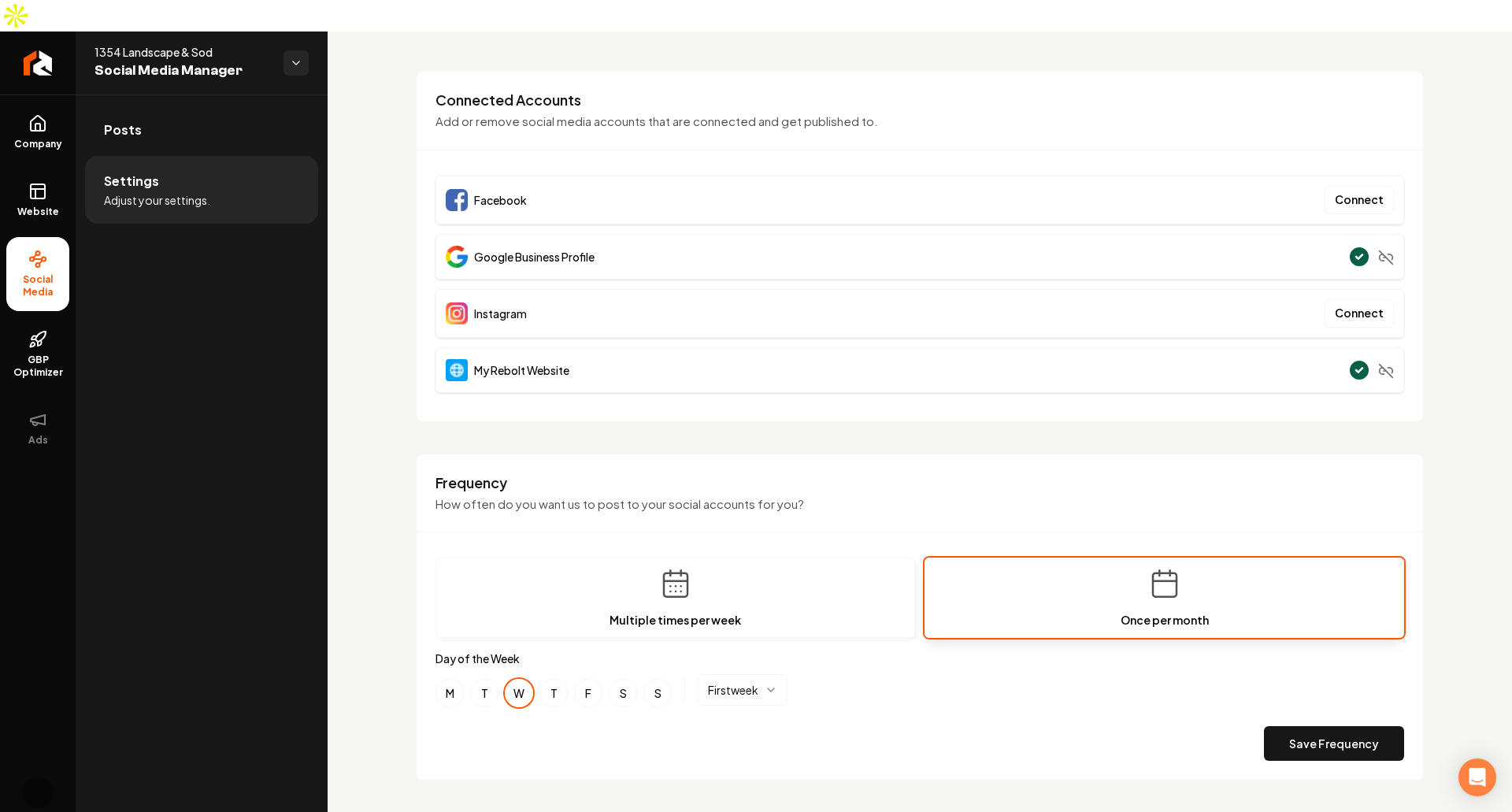
scroll to position [597, 0]
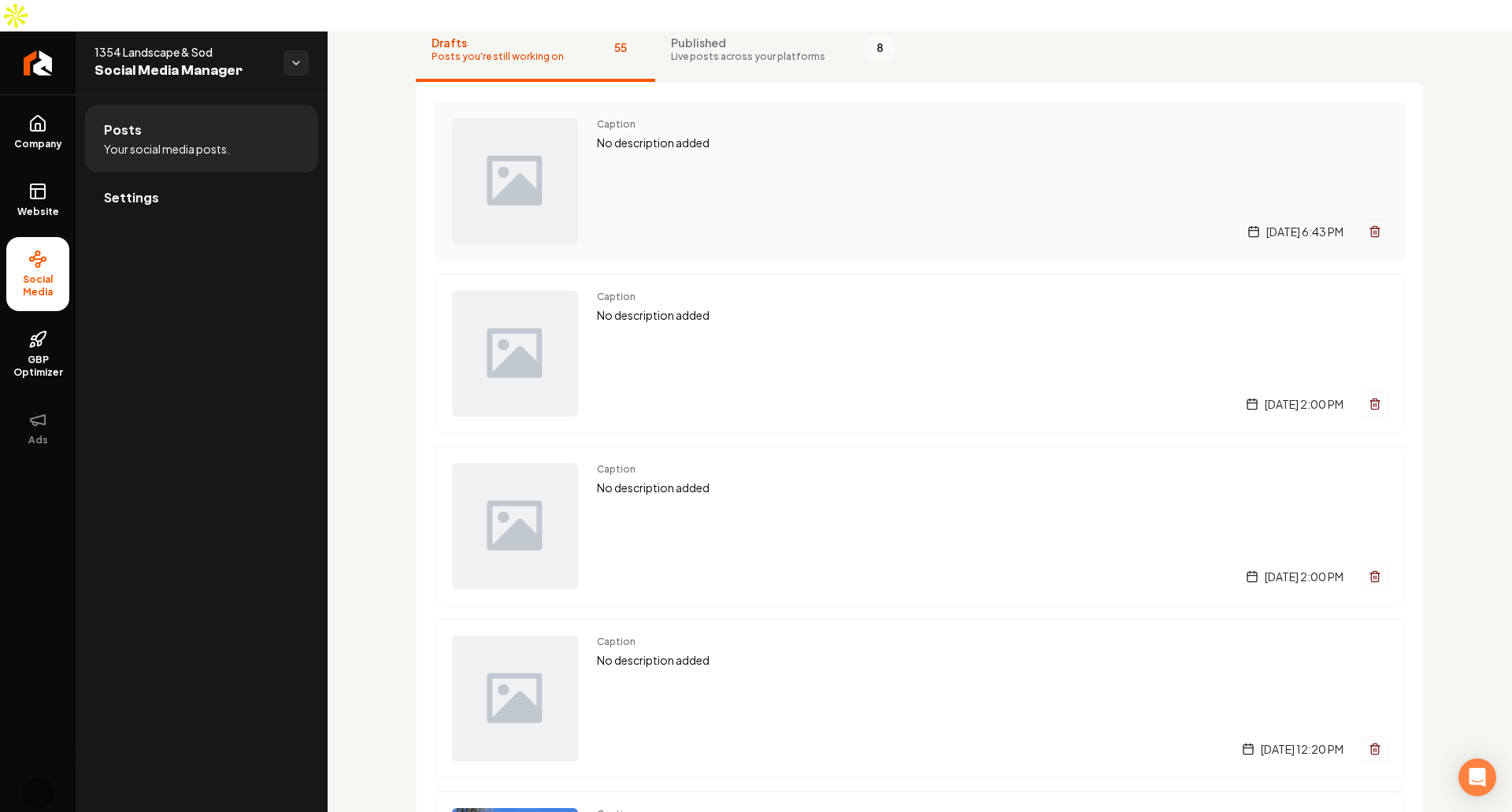
scroll to position [61, 0]
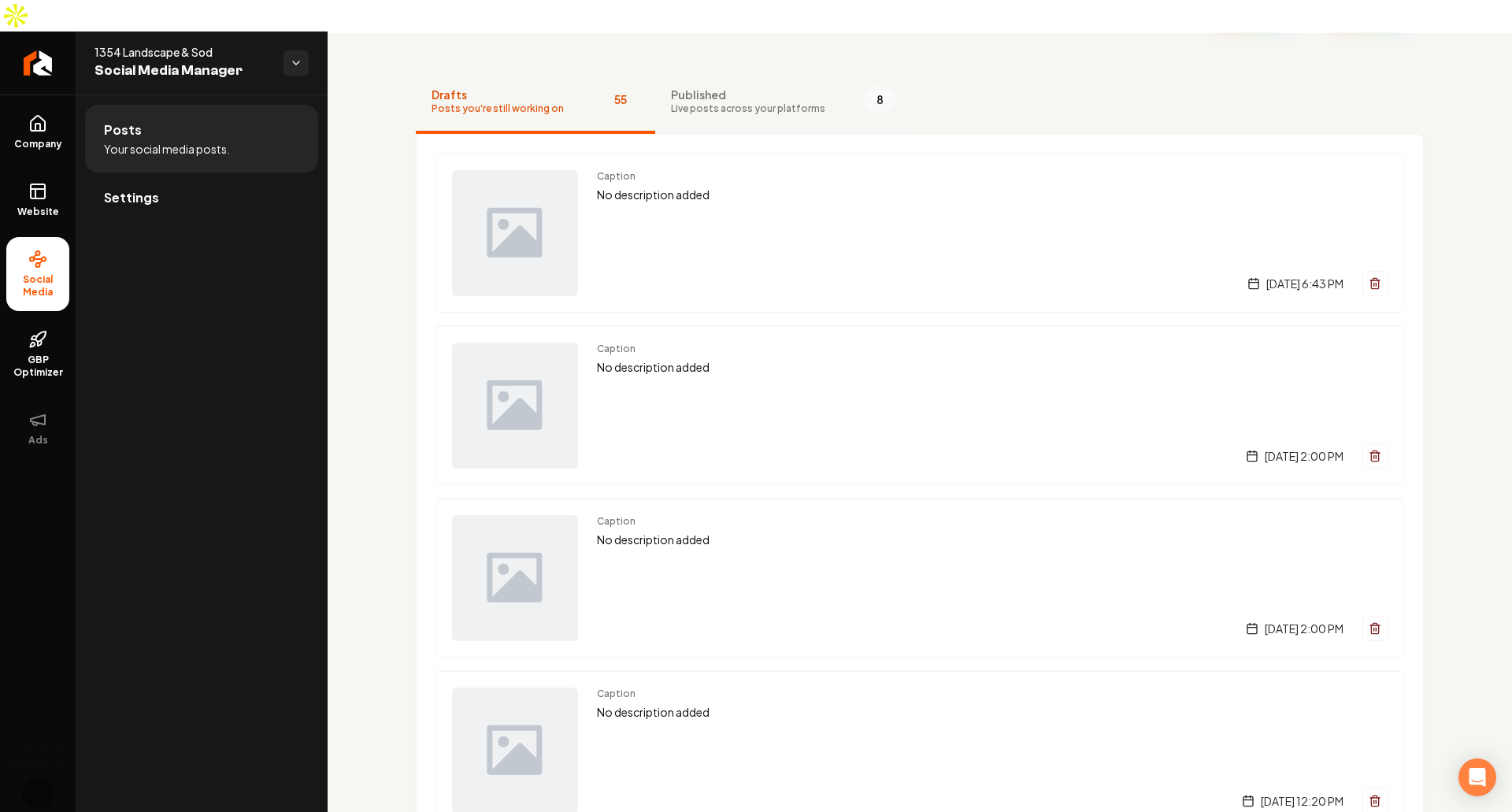
click at [729, 89] on button "Published Live posts across your platforms 8" at bounding box center [783, 103] width 257 height 63
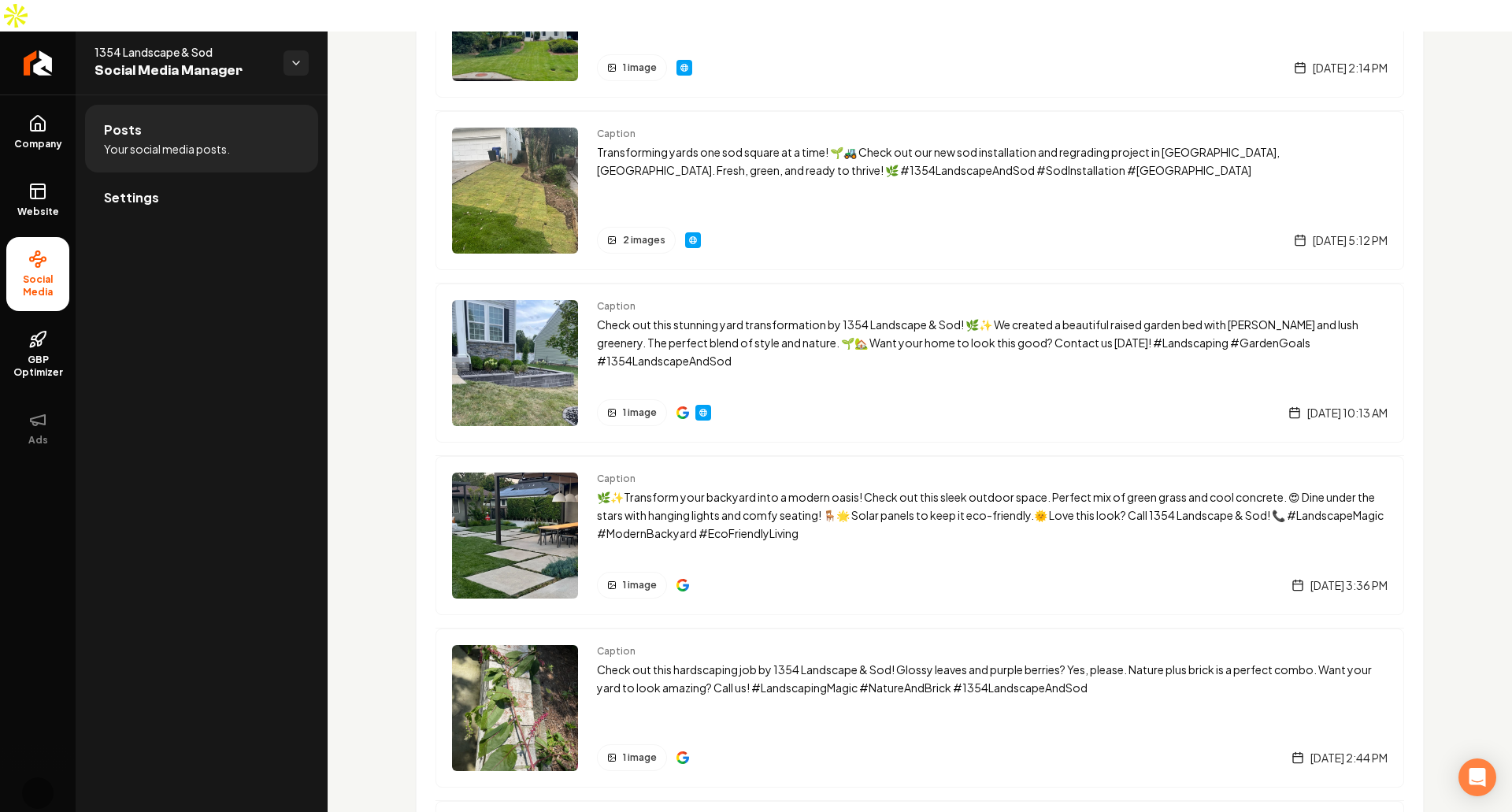
scroll to position [829, 0]
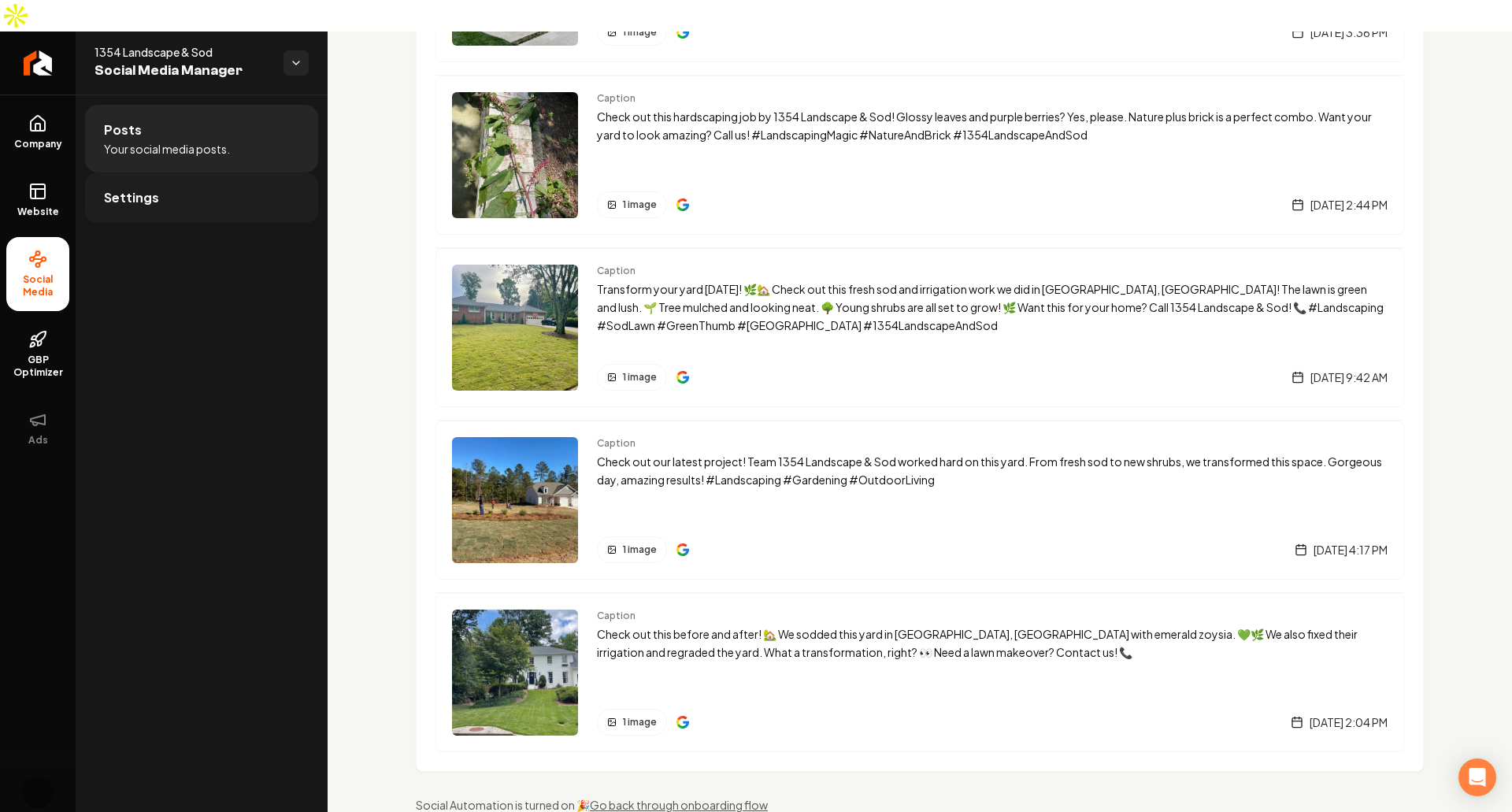
click at [207, 173] on link "Settings" at bounding box center [202, 198] width 233 height 50
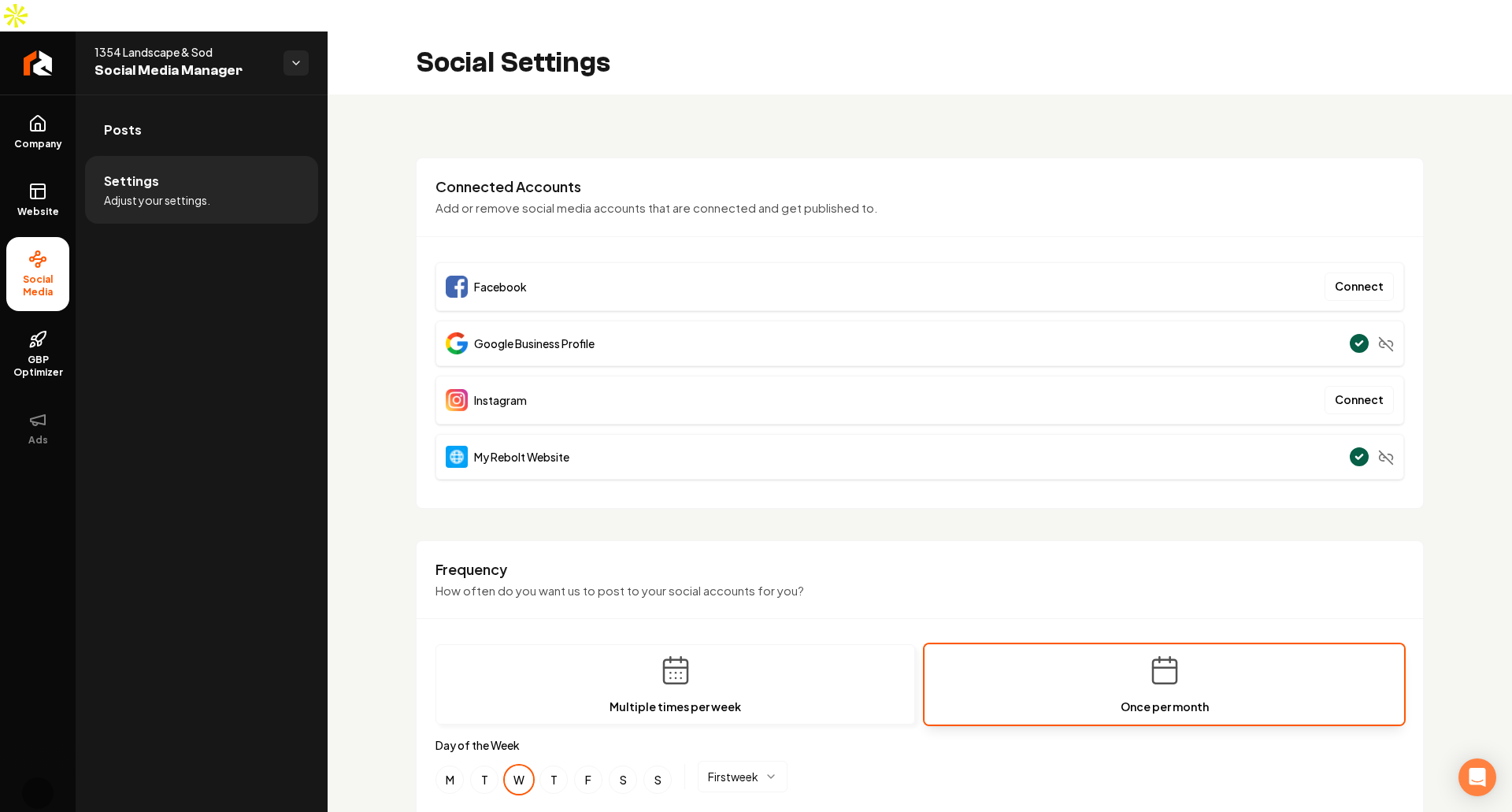
click at [550, 336] on span "Google Business Profile" at bounding box center [534, 343] width 121 height 16
click at [507, 94] on div "**********" at bounding box center [919, 771] width 1184 height 1353
click at [141, 44] on span "1354 Landscape & Sod" at bounding box center [182, 51] width 176 height 16
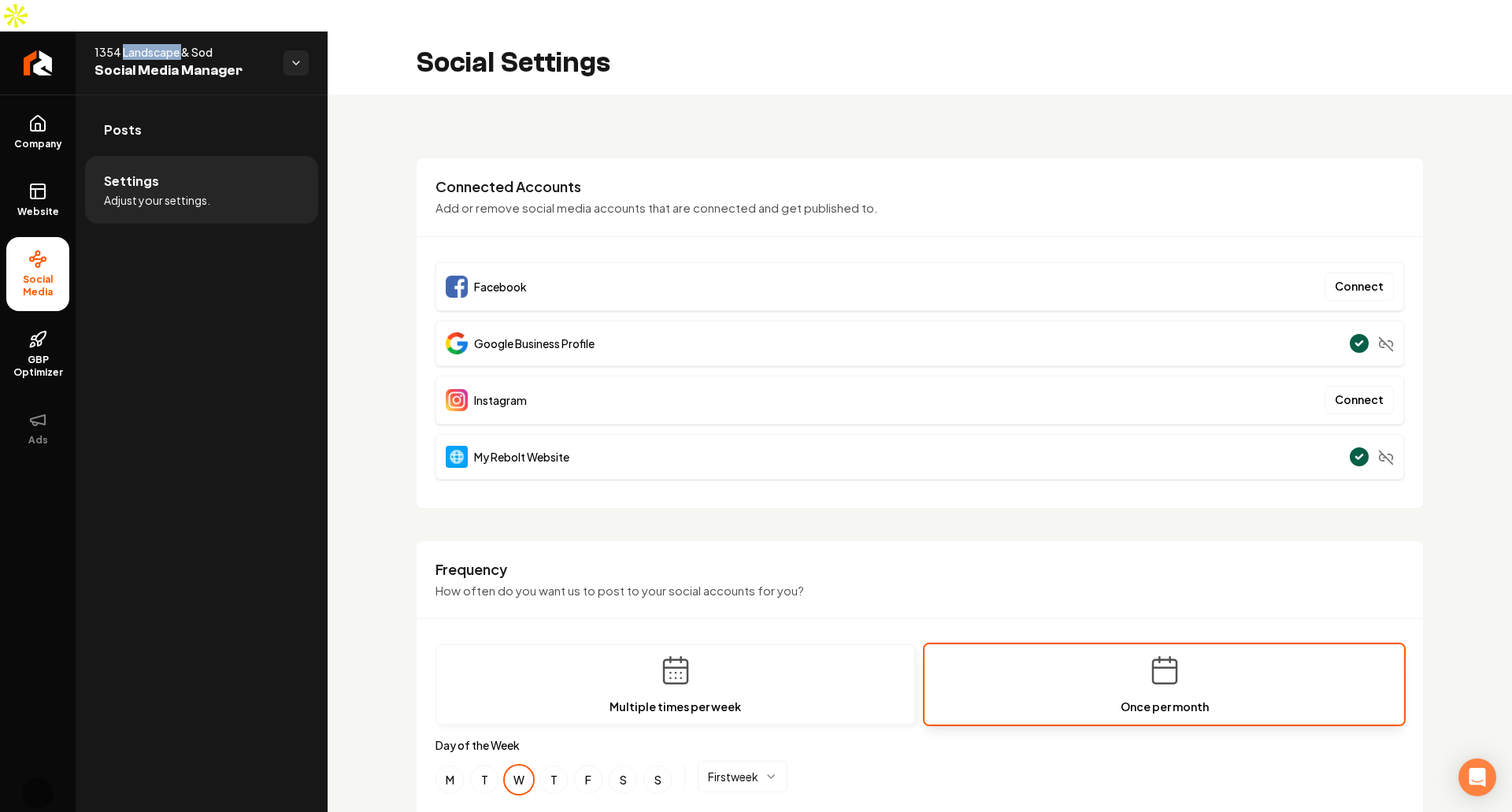
click at [141, 44] on span "1354 Landscape & Sod" at bounding box center [182, 51] width 176 height 16
copy span "1354 Landscape & Sod"
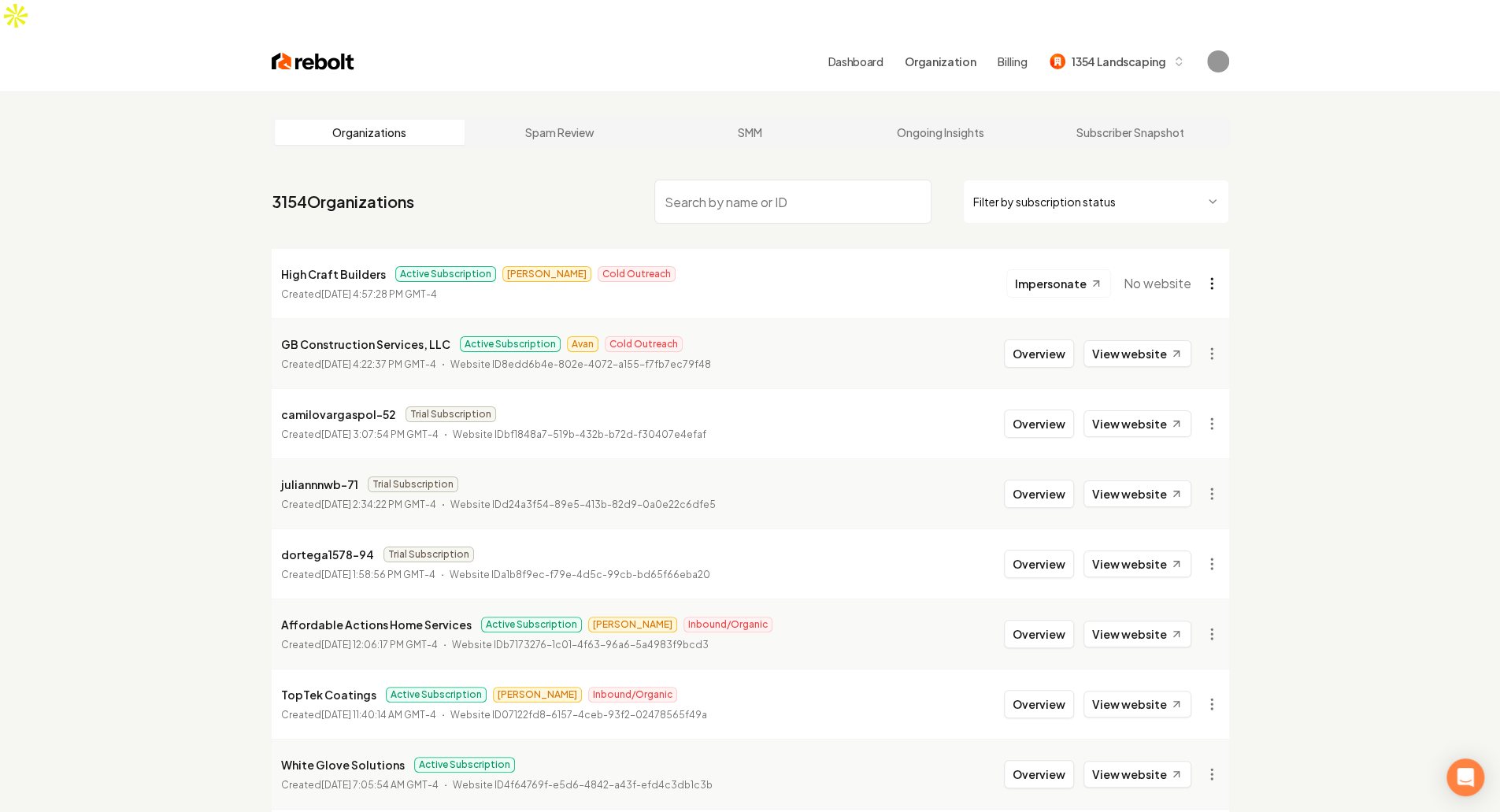
click at [1205, 252] on html "Dashboard Organization Billing 1354 Landscaping Organizations Spam Review SMM O…" at bounding box center [750, 406] width 1500 height 812
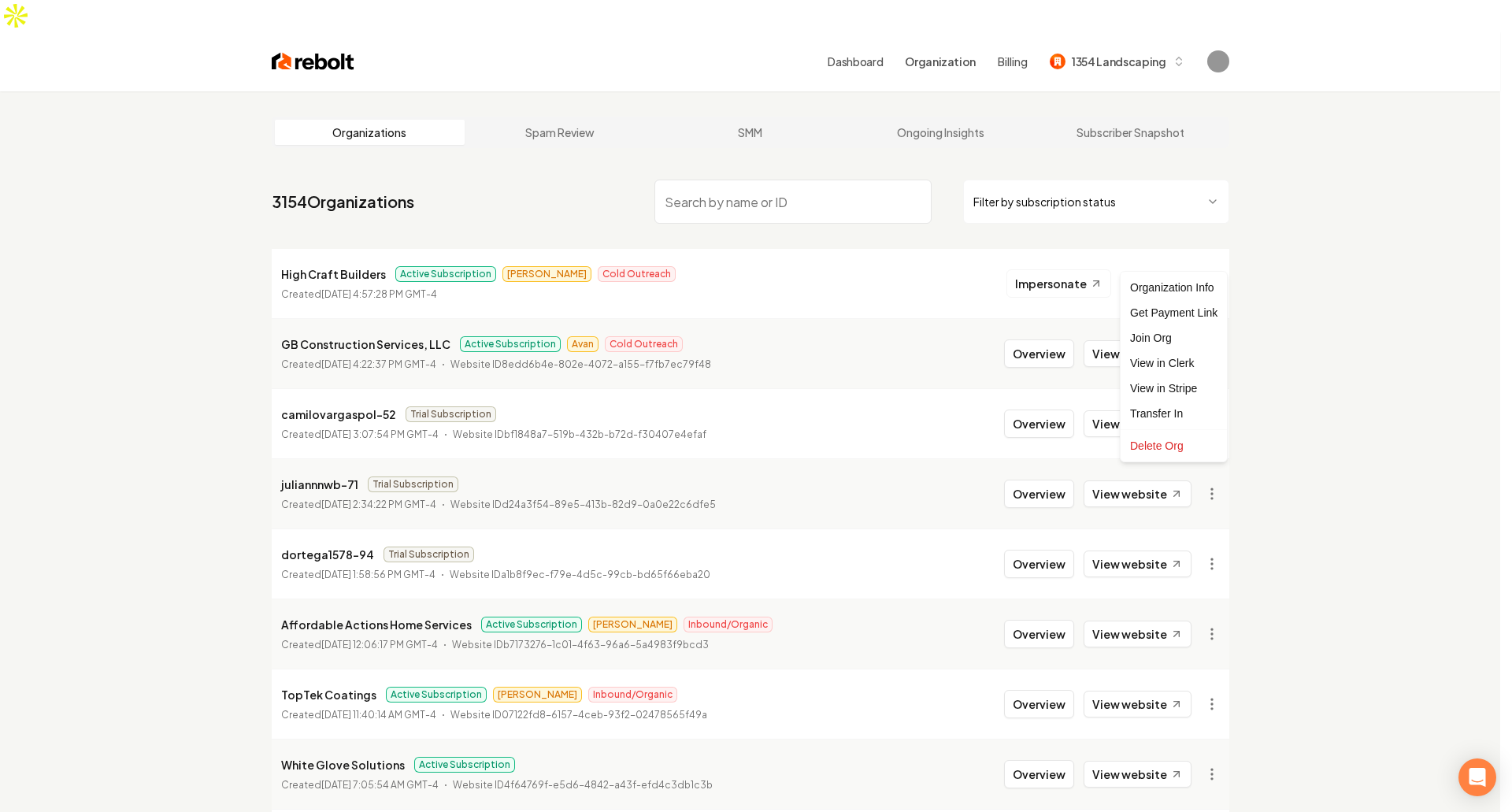
click at [1313, 267] on html "Dashboard Organization Billing 1354 Landscaping Organizations Spam Review SMM O…" at bounding box center [756, 406] width 1512 height 812
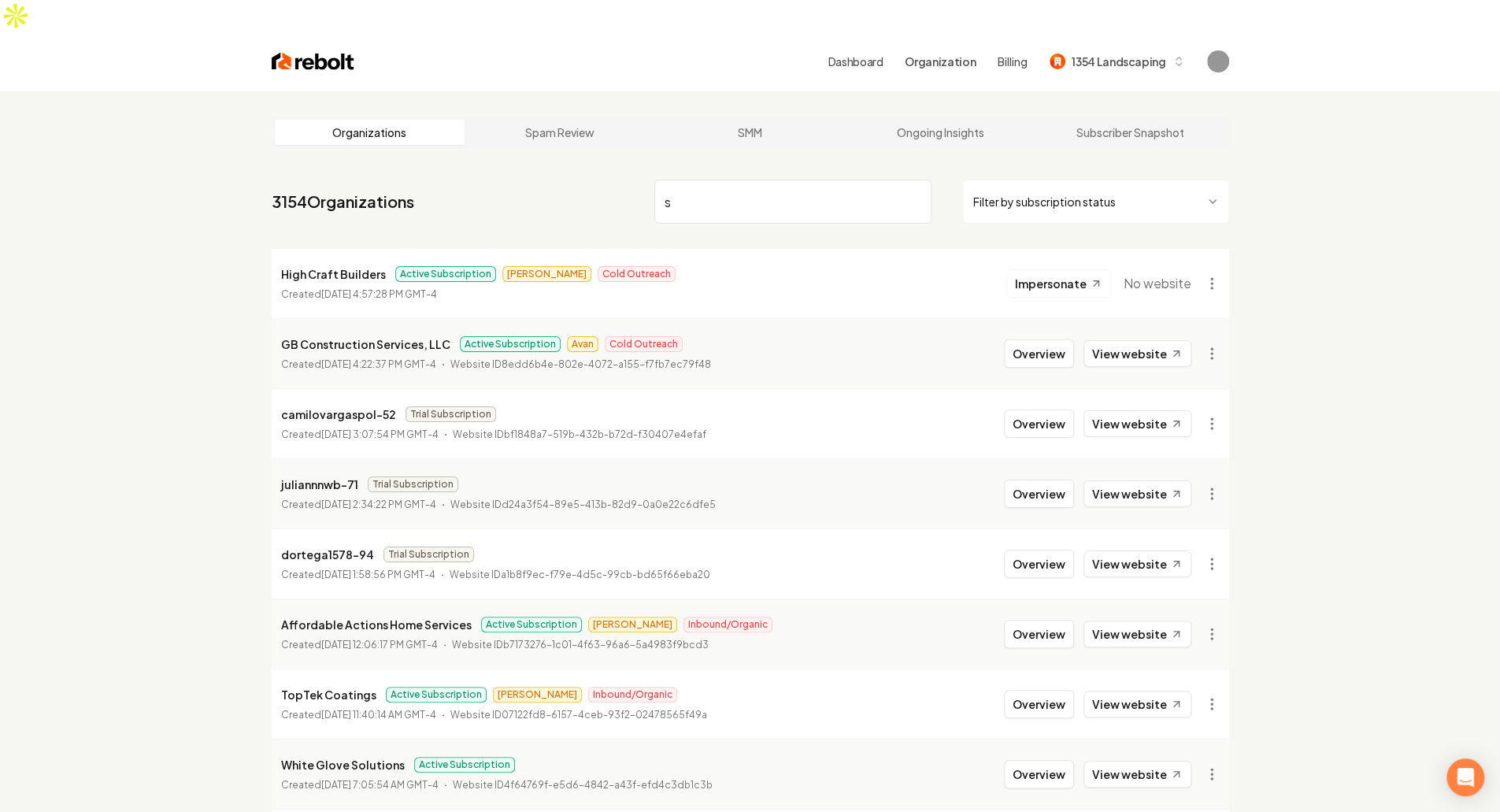
click at [820, 184] on input "s" at bounding box center [792, 201] width 277 height 44
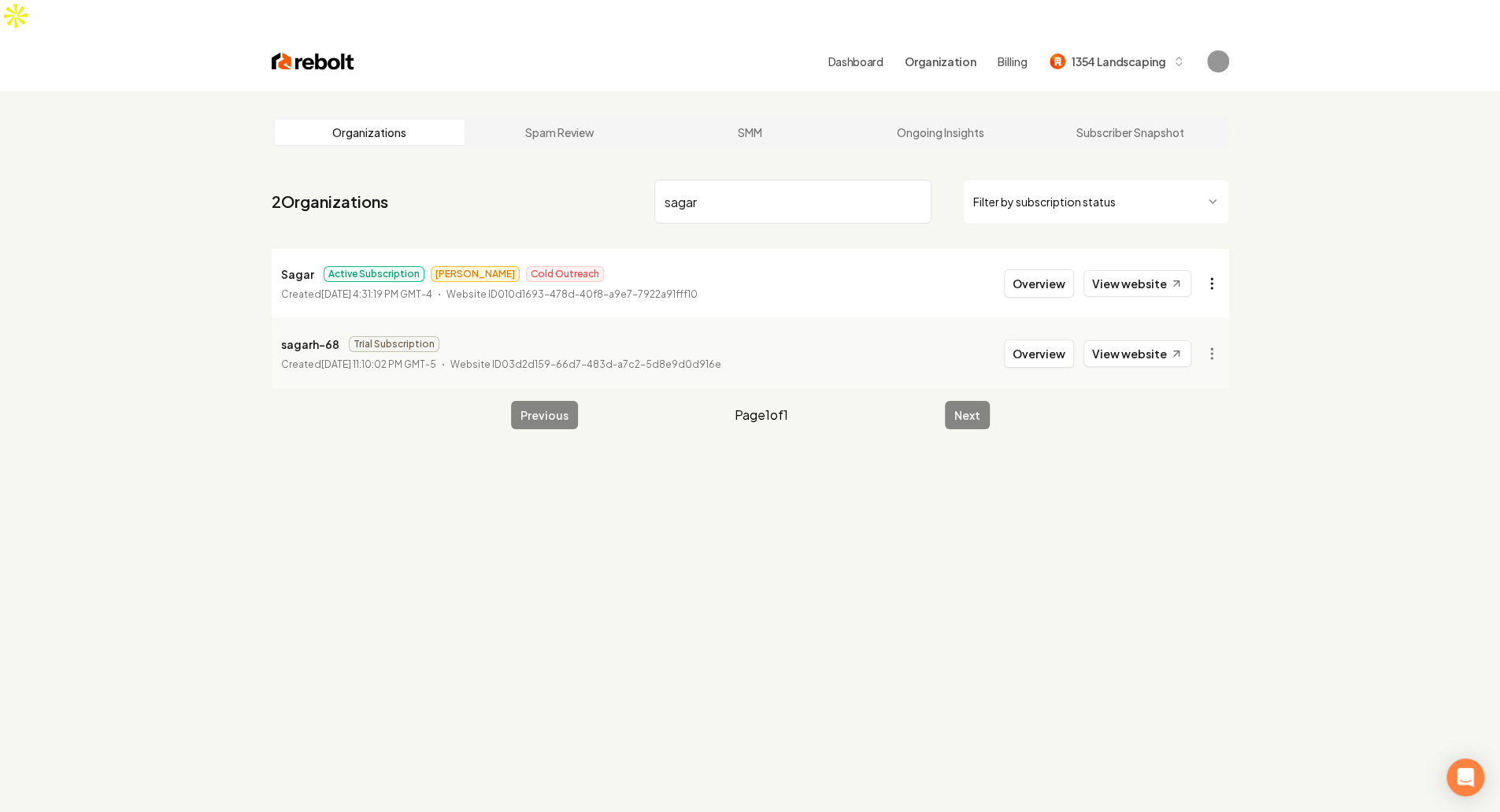
type input "sagar"
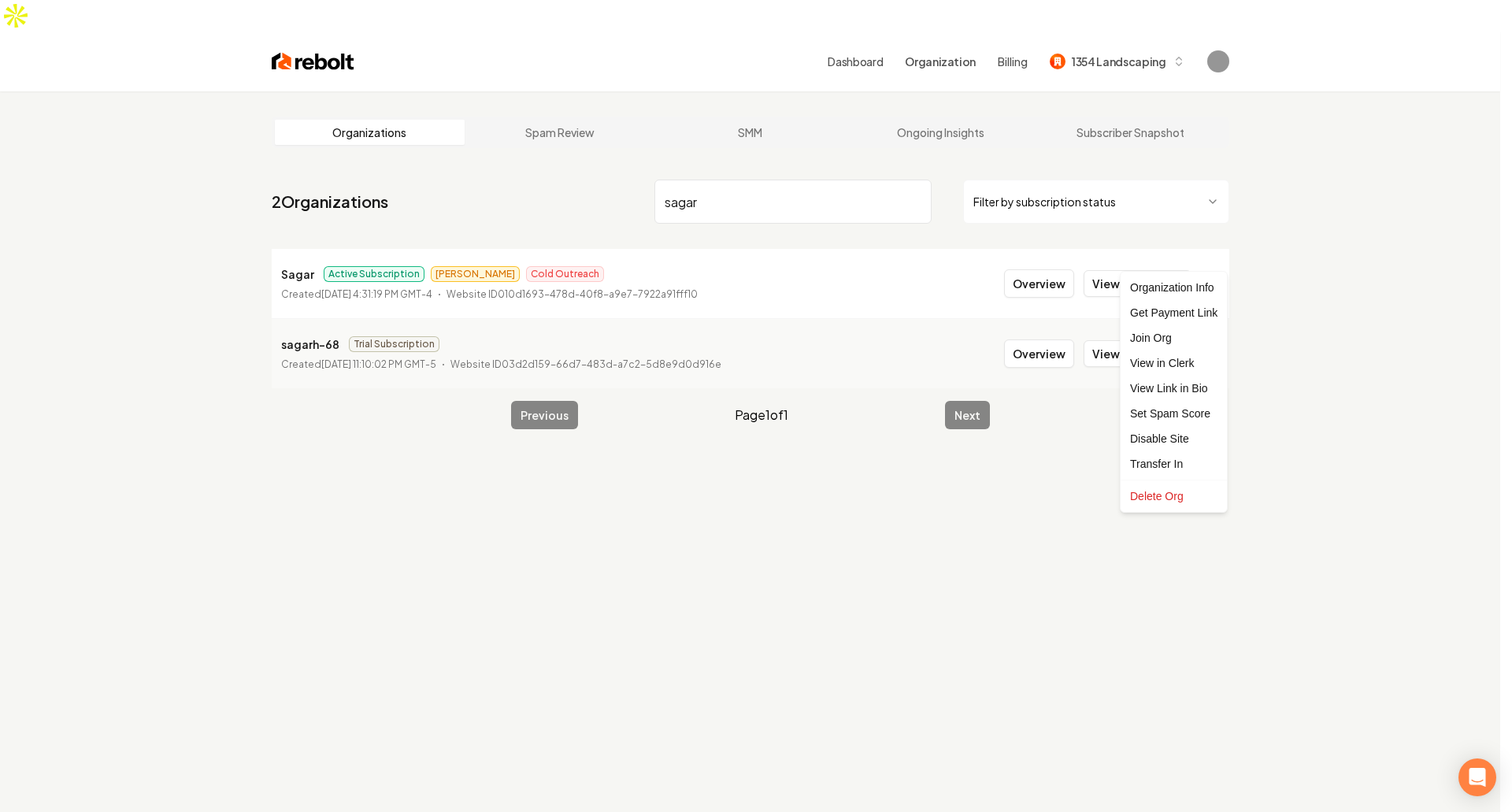
click at [1212, 250] on html "Dashboard Organization Billing 1354 Landscaping Organizations Spam Review SMM O…" at bounding box center [756, 406] width 1512 height 812
click at [1200, 337] on div "Join Org" at bounding box center [1173, 337] width 100 height 25
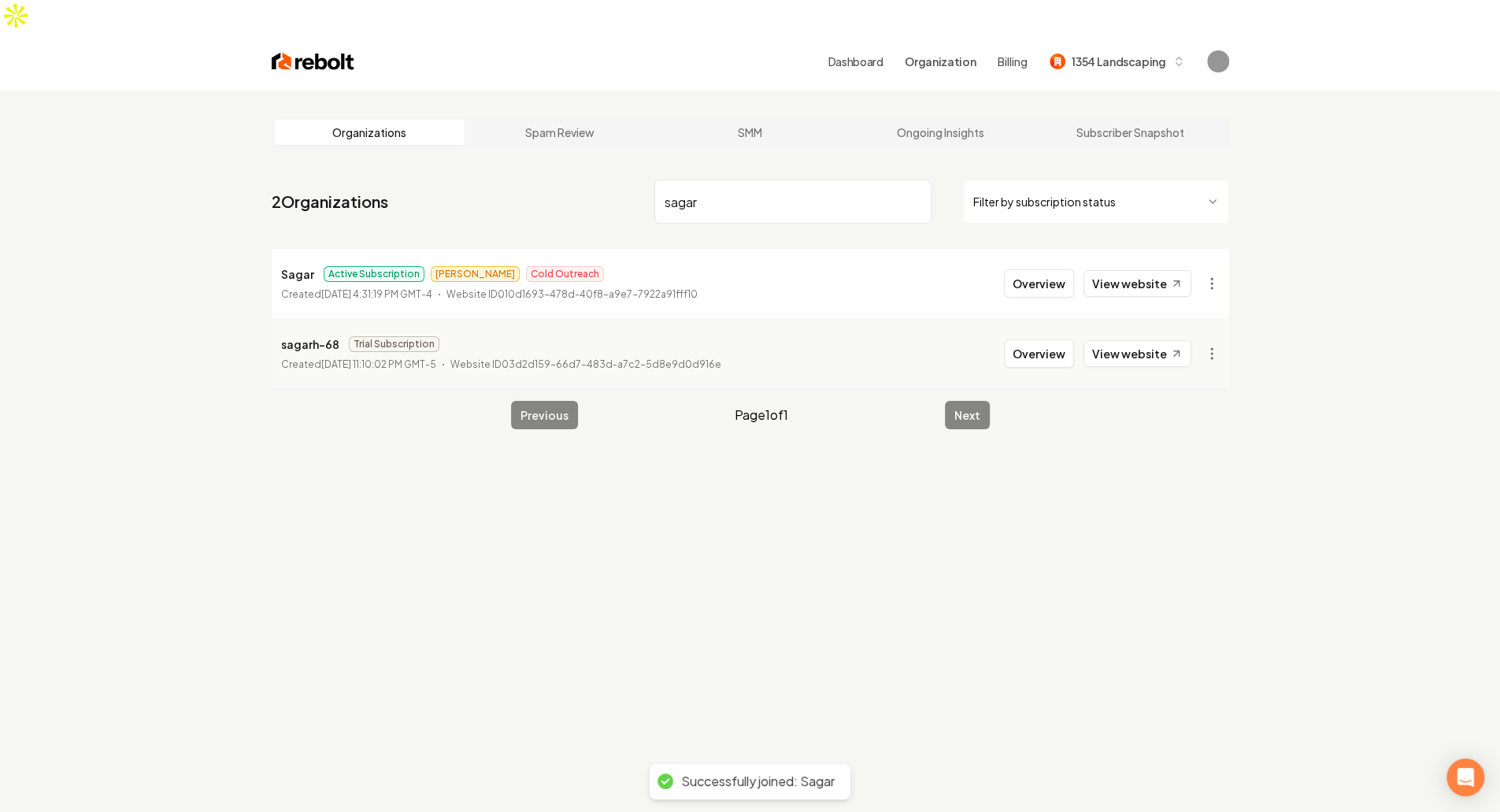
click at [1344, 295] on div "Organizations Spam Review SMM Ongoing Insights Subscriber Snapshot 2 Organizati…" at bounding box center [750, 497] width 1500 height 812
click at [1158, 54] on span "1354 Landscaping" at bounding box center [1118, 62] width 93 height 17
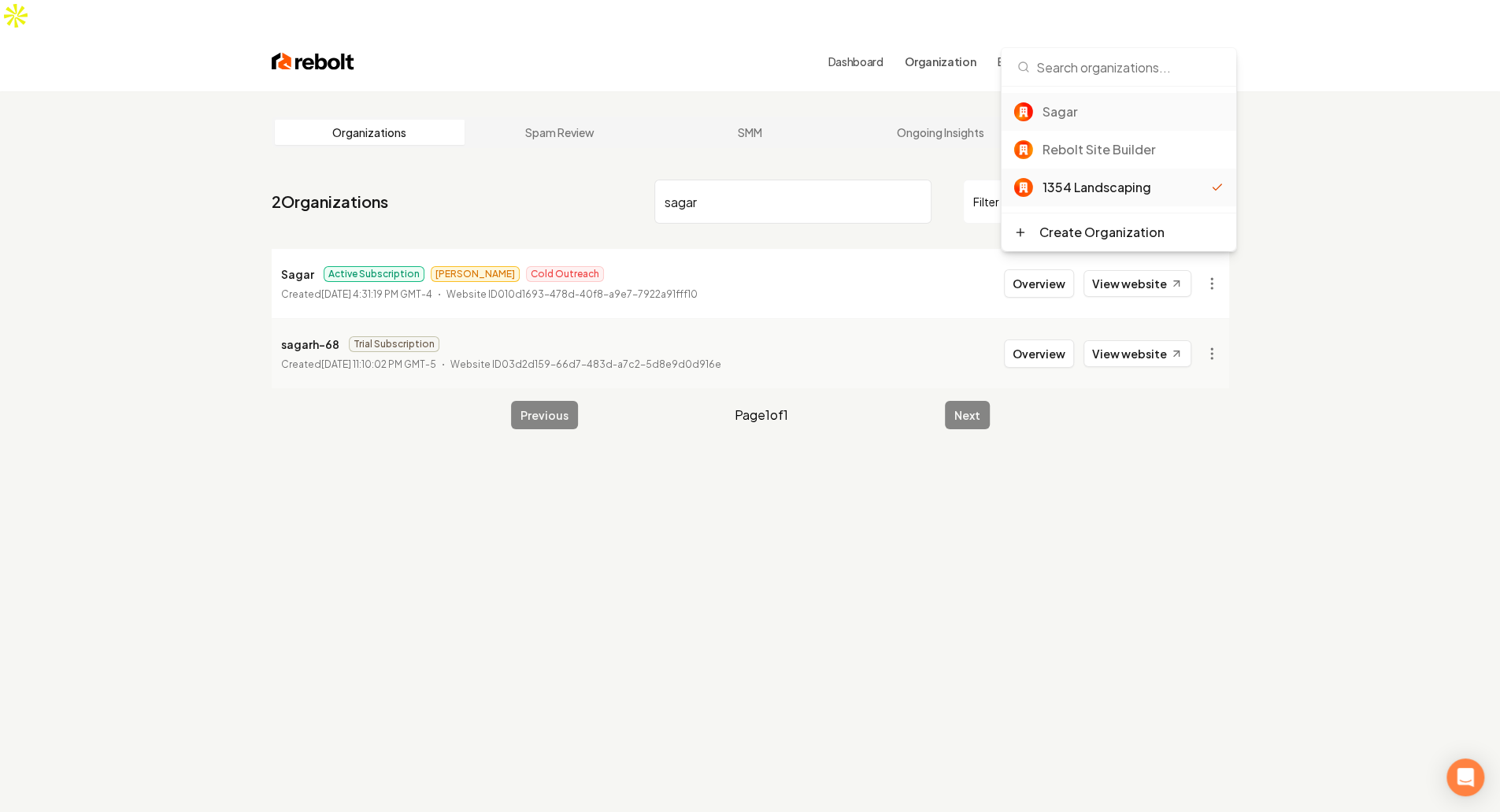
click at [1135, 117] on div "Sagar" at bounding box center [1133, 112] width 181 height 19
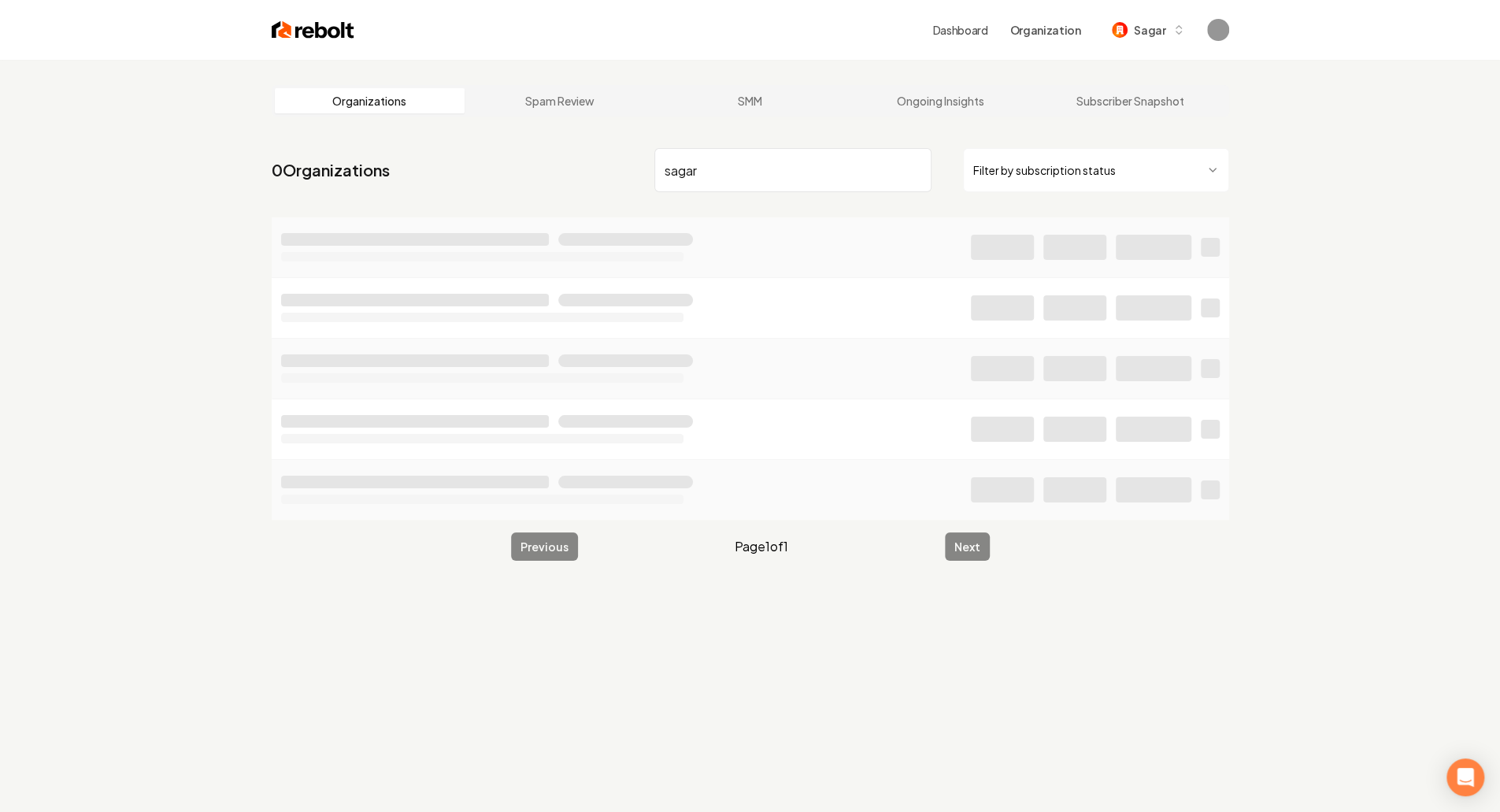
click at [1364, 235] on div "Organizations Spam Review SMM Ongoing Insights Subscriber Snapshot 0 Organizati…" at bounding box center [750, 466] width 1500 height 812
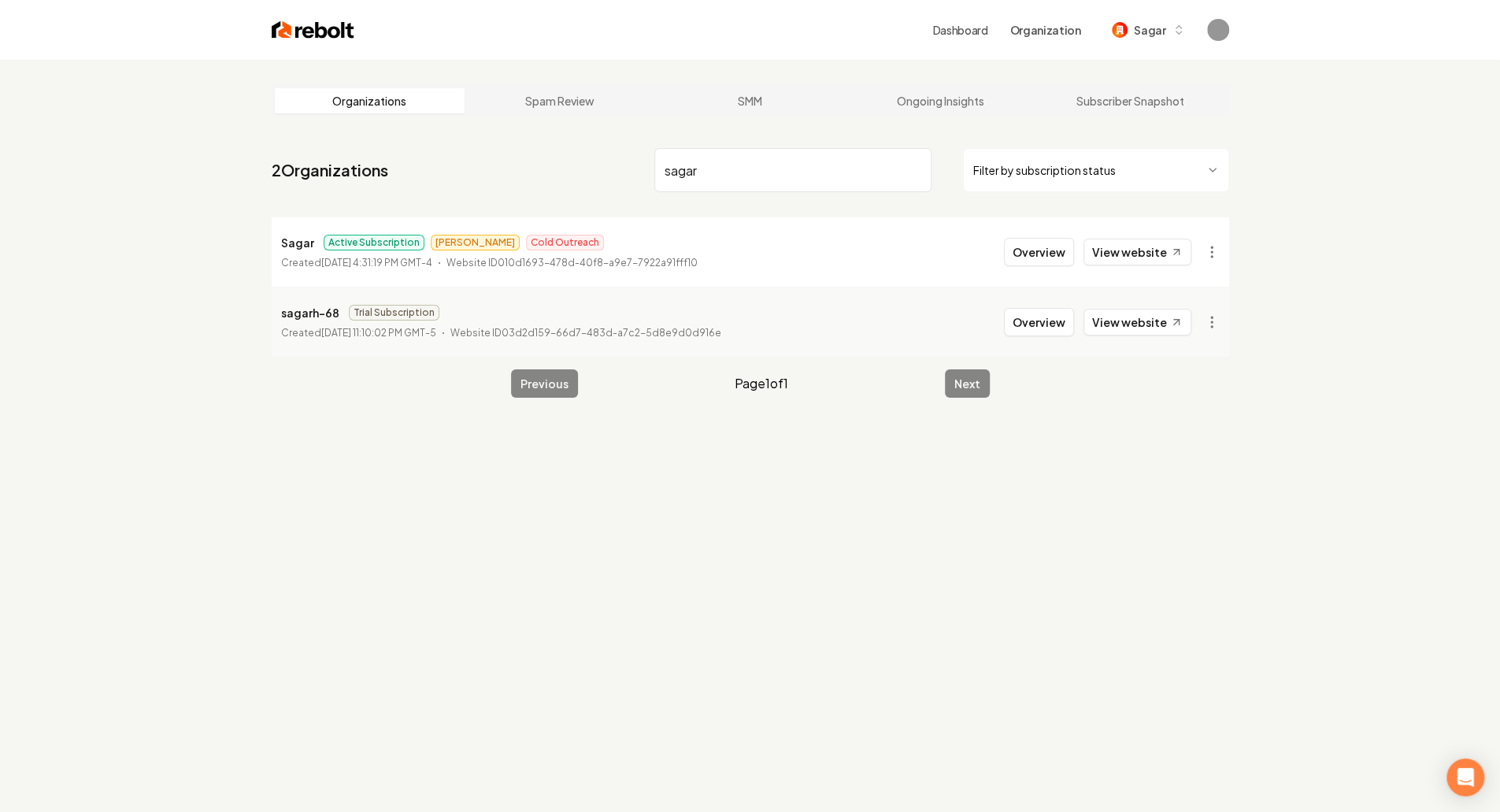
click at [1364, 235] on div "Organizations Spam Review SMM Ongoing Insights Subscriber Snapshot 2 Organizati…" at bounding box center [750, 466] width 1500 height 812
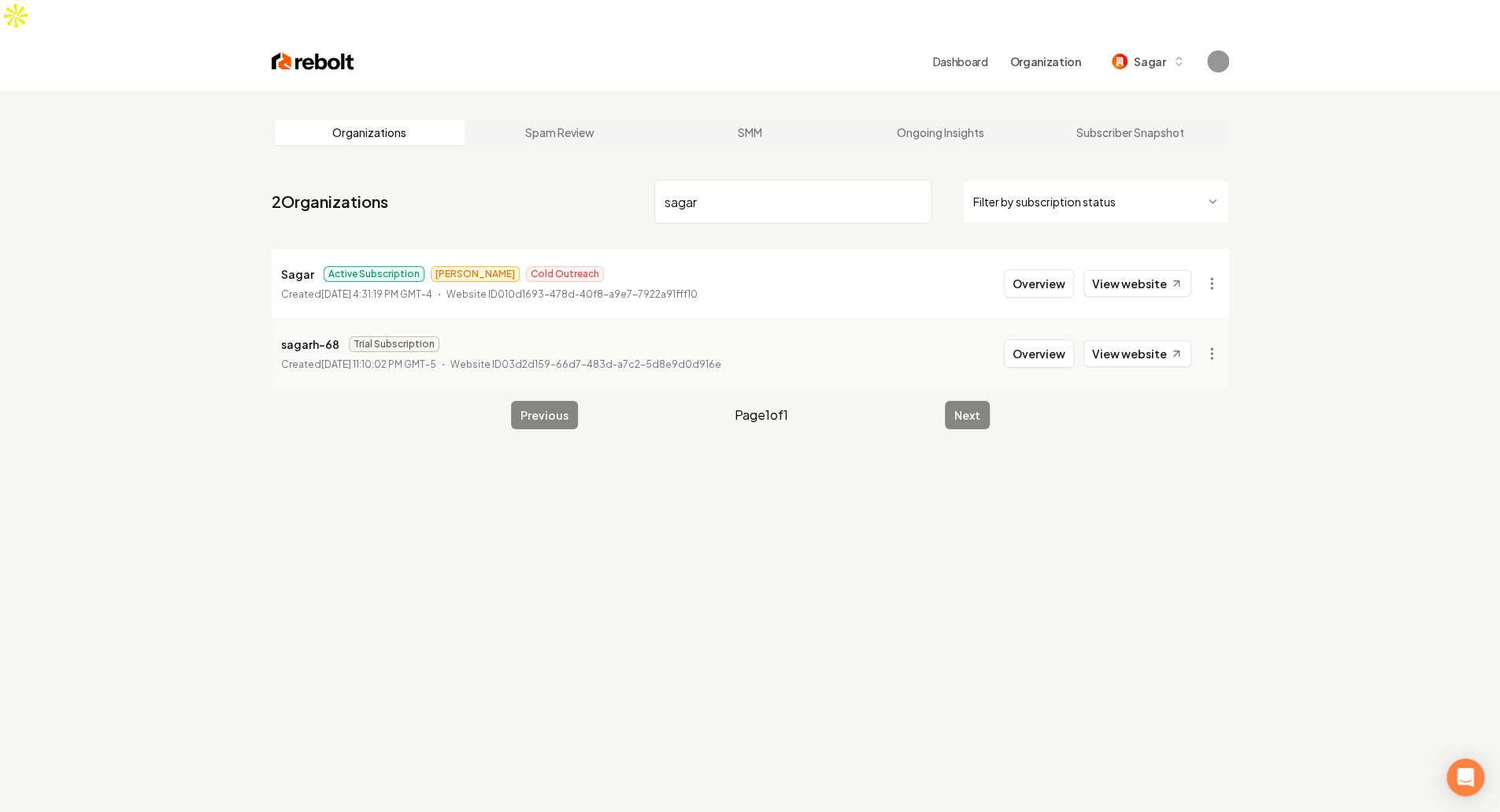
click at [1364, 235] on div "Organizations Spam Review SMM Ongoing Insights Subscriber Snapshot 2 Organizati…" at bounding box center [750, 497] width 1500 height 812
click at [1361, 232] on div "Organizations Spam Review SMM Ongoing Insights Subscriber Snapshot 2 Organizati…" at bounding box center [750, 497] width 1500 height 812
click at [1235, 217] on main "Organizations Spam Review SMM Ongoing Insights Subscriber Snapshot 2 Organizati…" at bounding box center [750, 272] width 1008 height 363
click at [1213, 256] on html "Dashboard Organization Sagar Organizations Spam Review SMM Ongoing Insights Sub…" at bounding box center [750, 406] width 1500 height 812
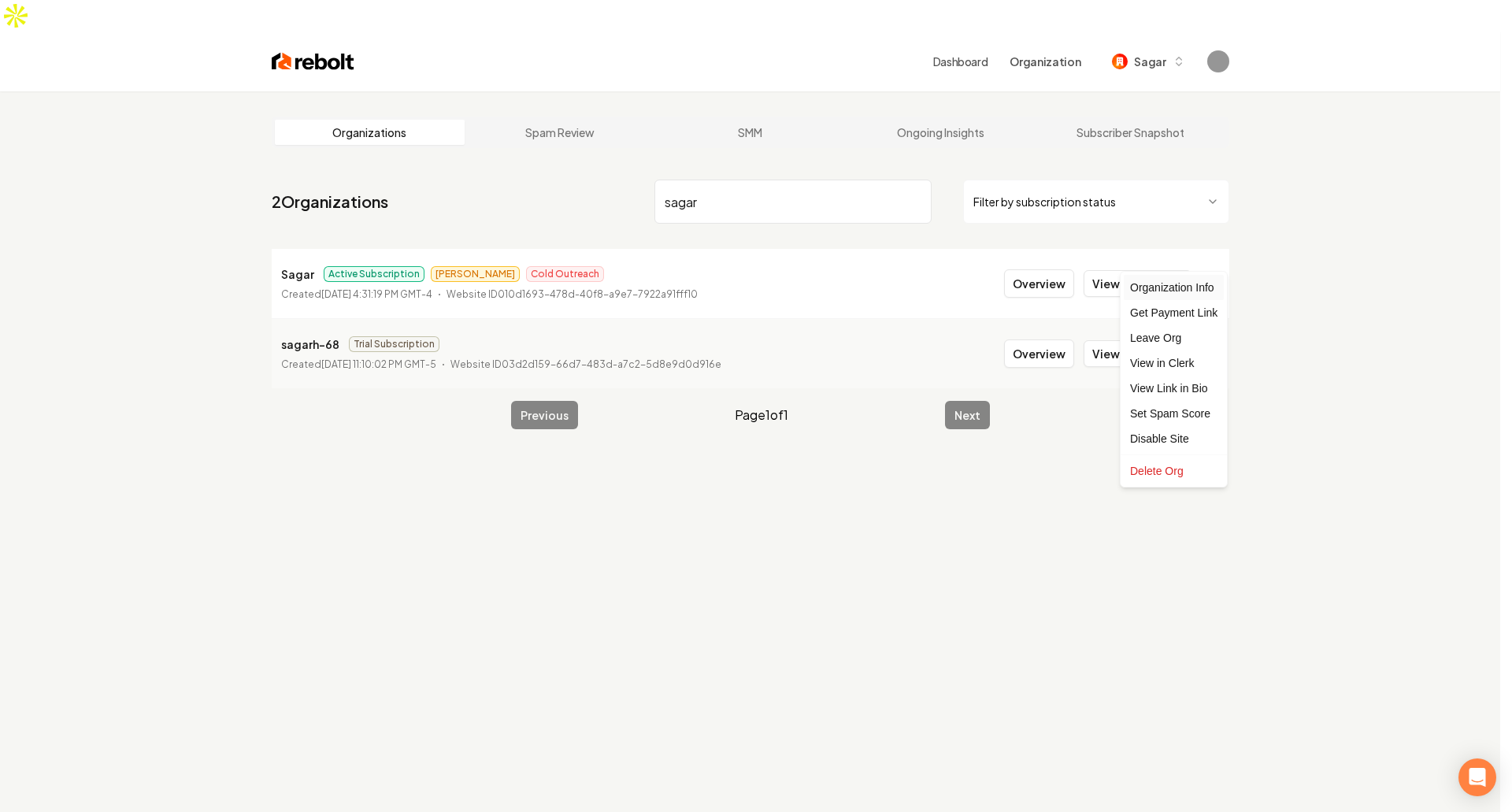
click at [1204, 285] on div "Organization Info" at bounding box center [1173, 287] width 100 height 25
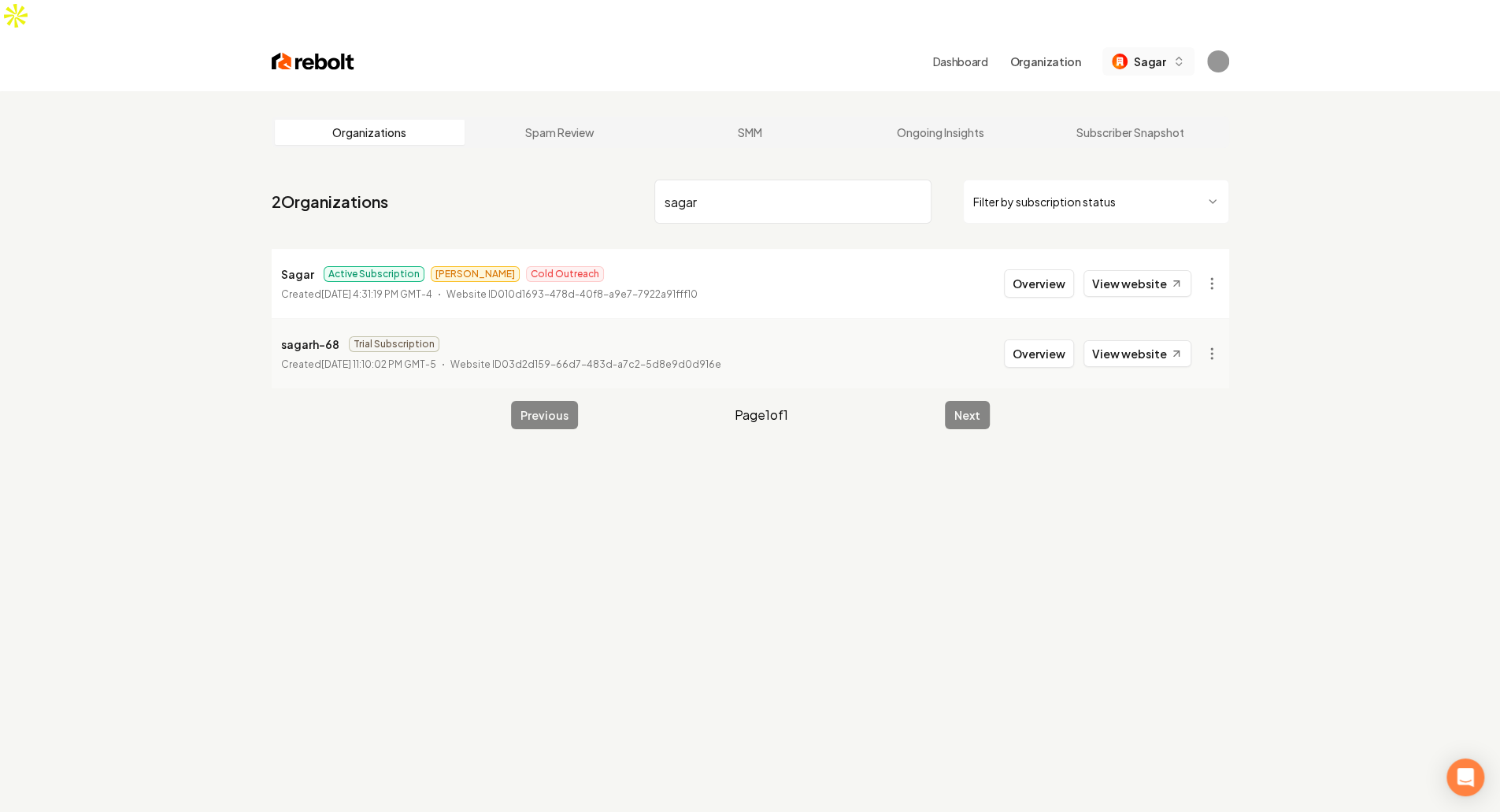
click at [1139, 54] on span "Sagar" at bounding box center [1150, 62] width 31 height 17
